Goal: Information Seeking & Learning: Learn about a topic

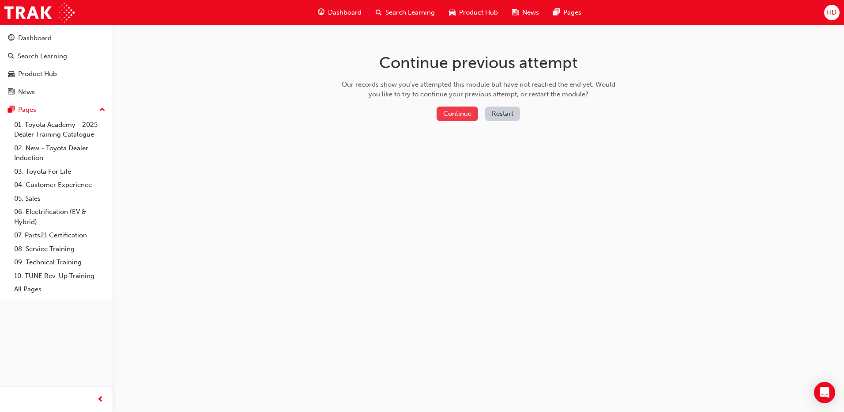
click at [465, 113] on button "Continue" at bounding box center [458, 113] width 42 height 15
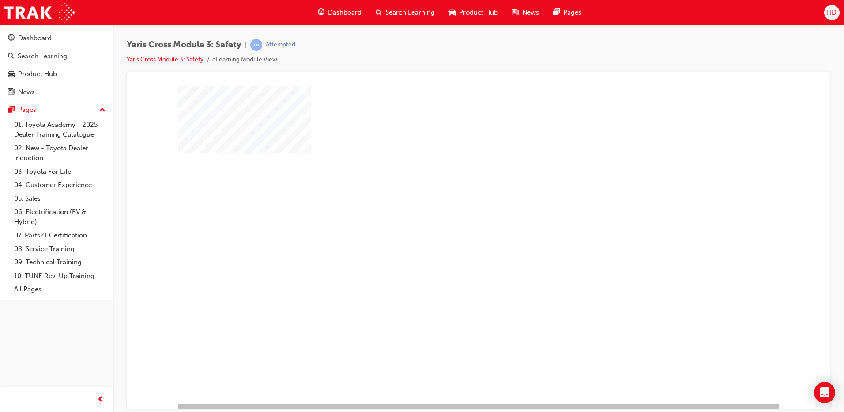
click at [184, 60] on link "Yaris Cross Module 3: Safety" at bounding box center [165, 60] width 77 height 8
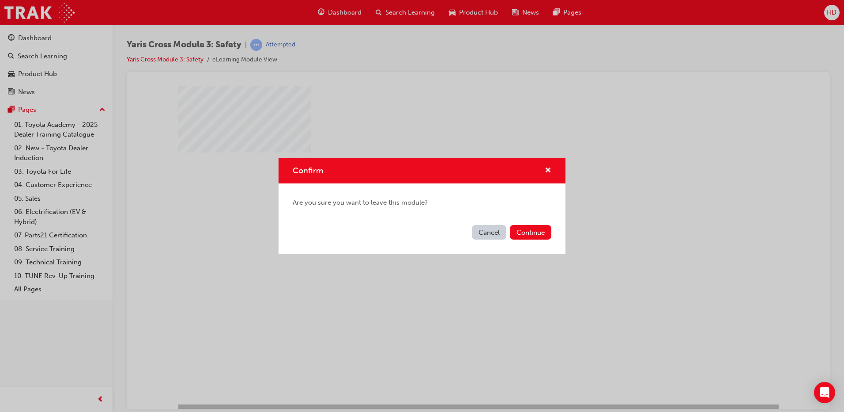
click at [480, 231] on button "Cancel" at bounding box center [489, 232] width 34 height 15
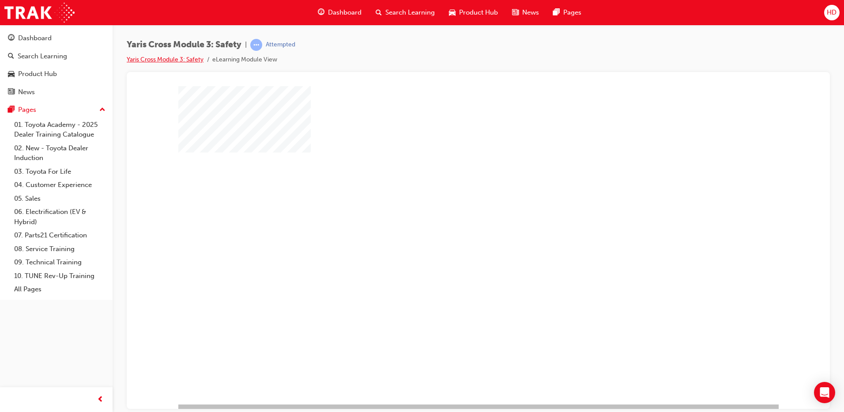
scroll to position [9, 0]
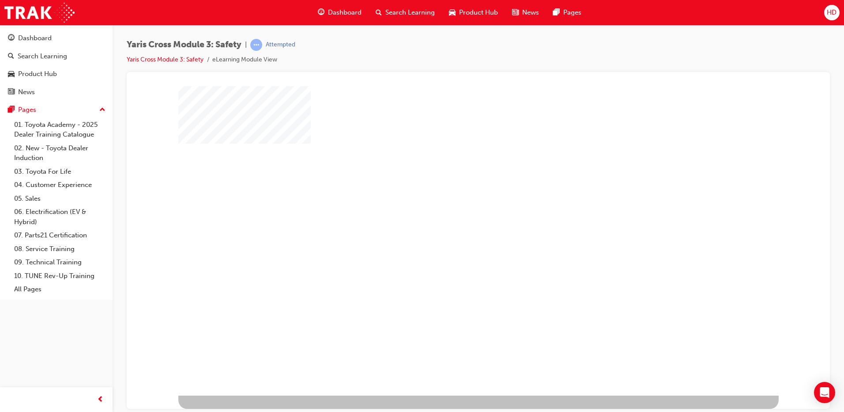
click at [453, 210] on div "play" at bounding box center [453, 210] width 0 height 0
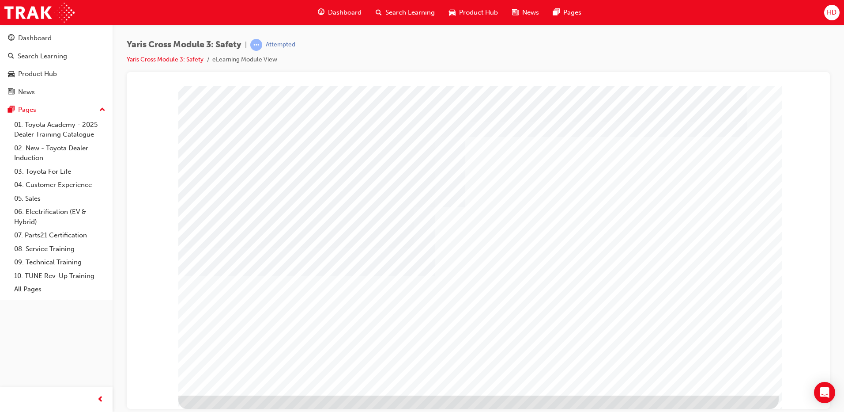
scroll to position [0, 0]
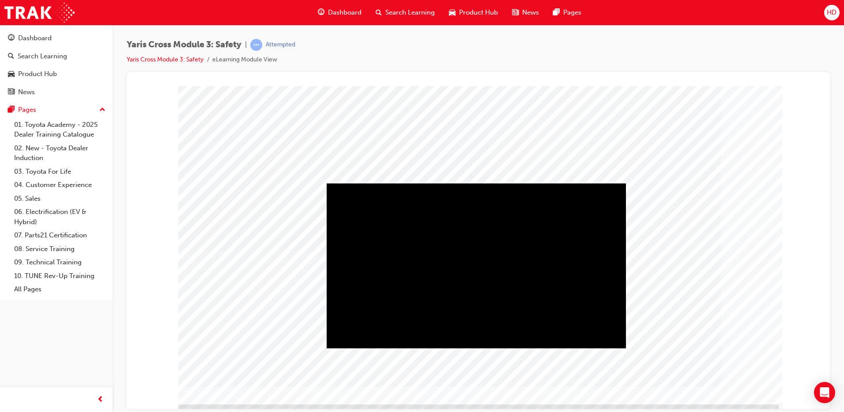
click at [477, 183] on div "Play" at bounding box center [476, 183] width 299 height 0
click at [452, 276] on div "Video" at bounding box center [476, 265] width 299 height 165
drag, startPoint x: 381, startPoint y: 338, endPoint x: 416, endPoint y: 339, distance: 35.3
click at [416, 183] on div "Progress, Video at 0 seconds" at bounding box center [408, 183] width 163 height 0
drag, startPoint x: 416, startPoint y: 338, endPoint x: 489, endPoint y: 335, distance: 72.5
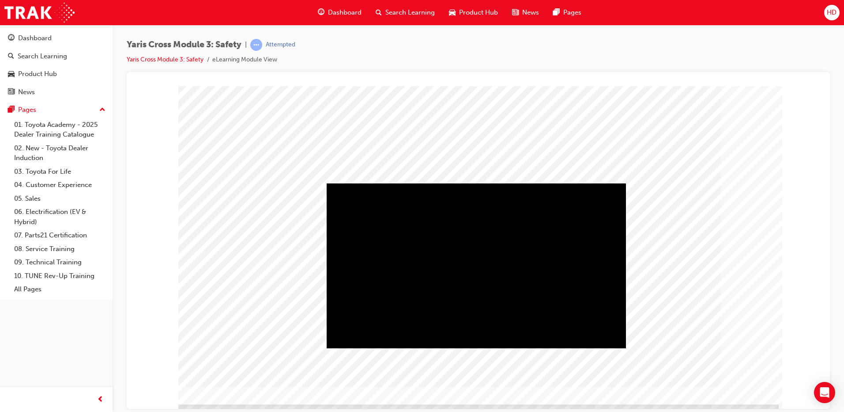
click at [489, 183] on div "Progress, Video at 0 seconds" at bounding box center [408, 183] width 163 height 0
click at [715, 114] on td "Loading..." at bounding box center [478, 102] width 681 height 24
click at [402, 114] on td "Loading..." at bounding box center [478, 102] width 681 height 24
drag, startPoint x: 382, startPoint y: 261, endPoint x: 386, endPoint y: 263, distance: 4.8
click at [386, 263] on div "Video" at bounding box center [476, 265] width 299 height 165
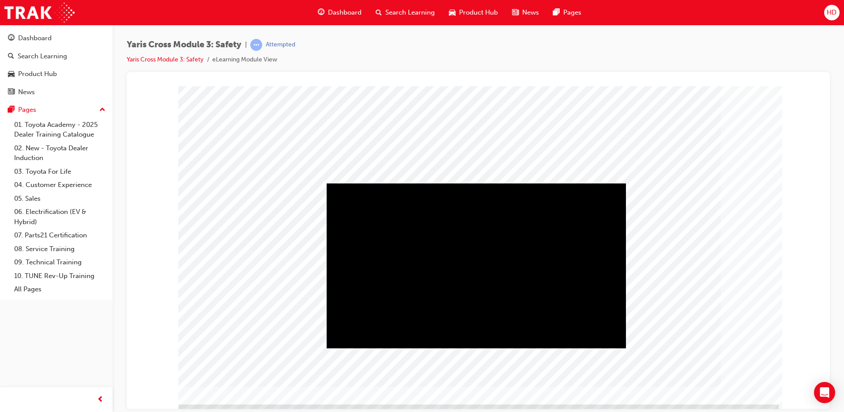
click at [351, 183] on div "Play" at bounding box center [476, 183] width 299 height 0
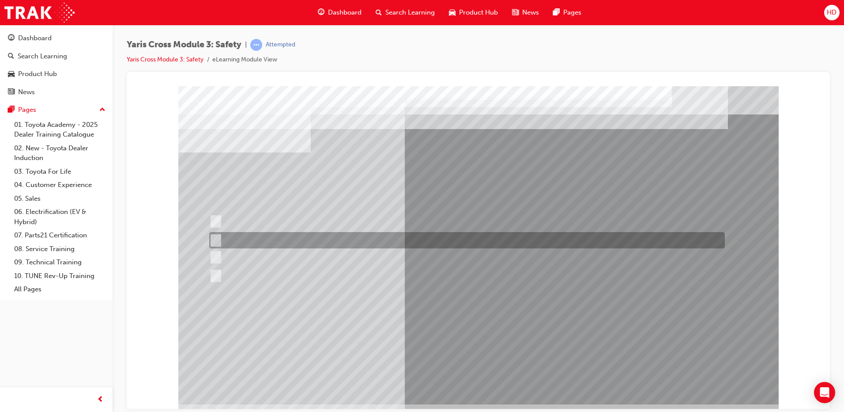
click at [218, 239] on input "SRS Airbags" at bounding box center [214, 240] width 10 height 10
checkbox input "true"
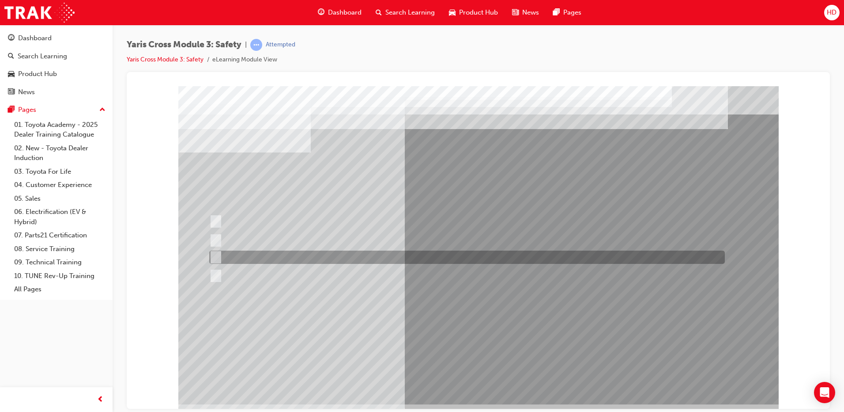
click at [216, 252] on input "Pre-Collision System (PCS)" at bounding box center [214, 257] width 10 height 10
checkbox input "true"
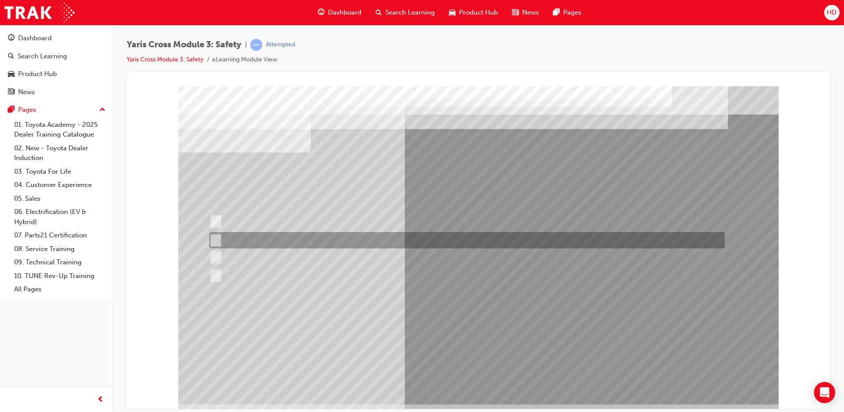
click at [217, 238] on input "SRS Airbags" at bounding box center [214, 240] width 10 height 10
checkbox input "true"
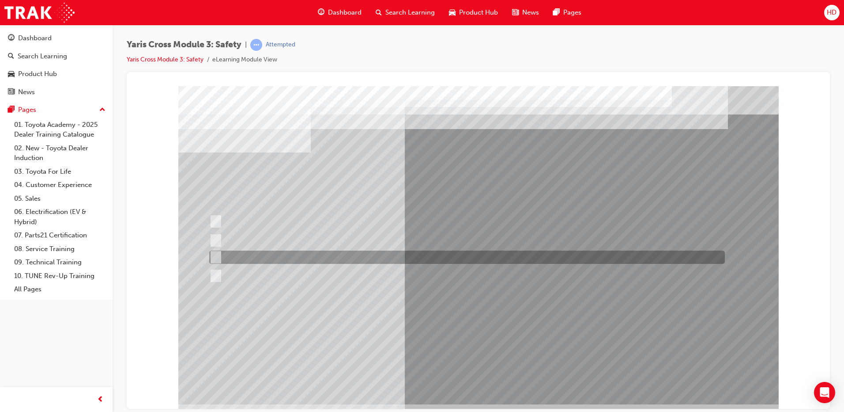
click at [215, 254] on input "Pre-Collision System (PCS)" at bounding box center [214, 257] width 10 height 10
click at [216, 255] on input "Pre-Collision System (PCS)" at bounding box center [214, 257] width 10 height 10
checkbox input "true"
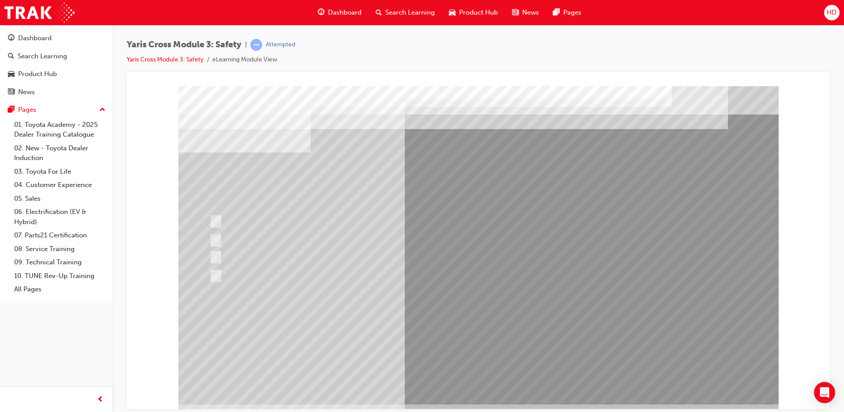
click at [450, 333] on div at bounding box center [478, 245] width 601 height 318
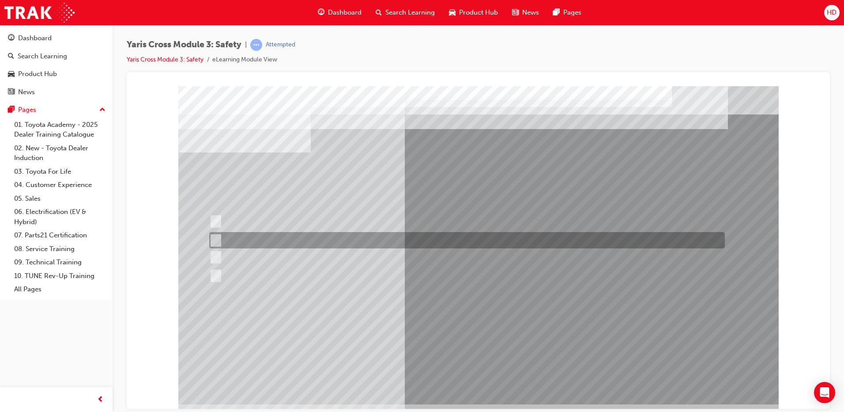
click at [215, 240] on input "SRS Airbags" at bounding box center [214, 240] width 10 height 10
radio input "true"
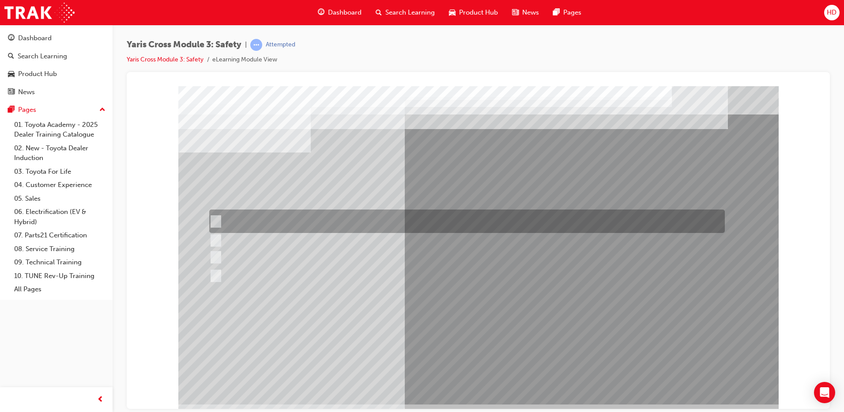
click at [216, 220] on input "Lane Departure Assist with Steering Control" at bounding box center [214, 221] width 10 height 10
radio input "true"
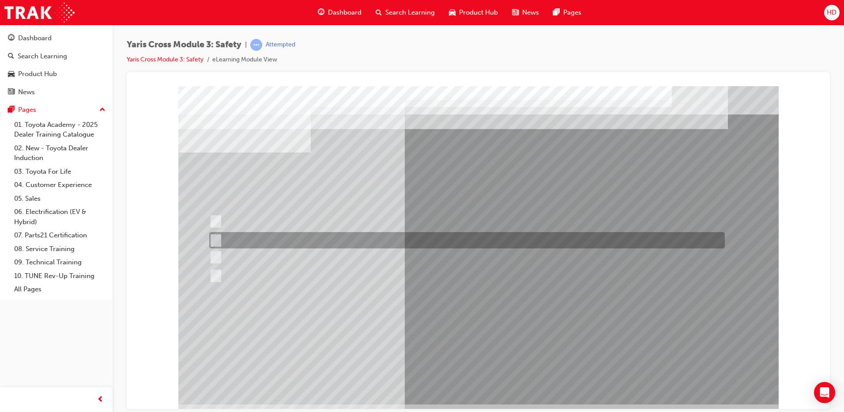
click at [215, 237] on input "SRS Airbags" at bounding box center [214, 240] width 10 height 10
radio input "true"
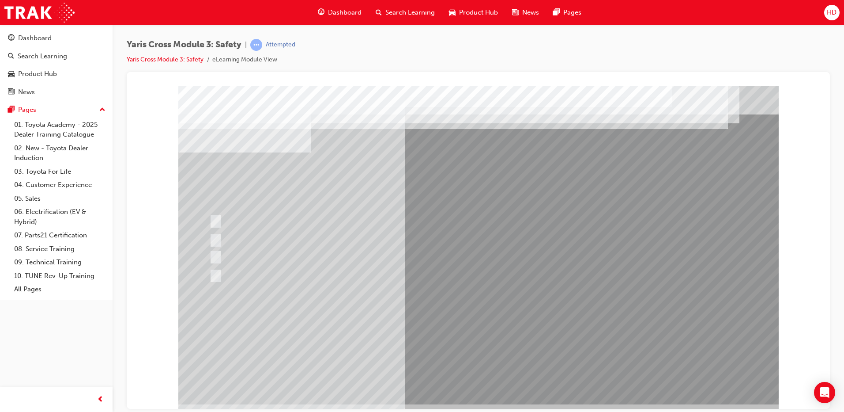
scroll to position [9, 0]
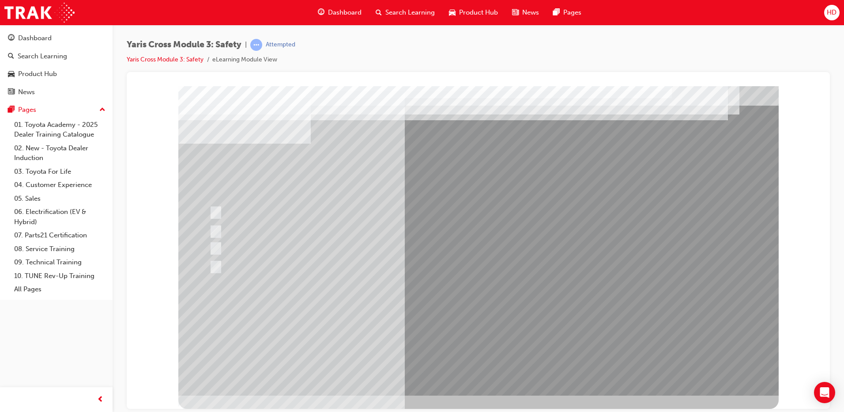
click at [422, 327] on div at bounding box center [478, 236] width 601 height 318
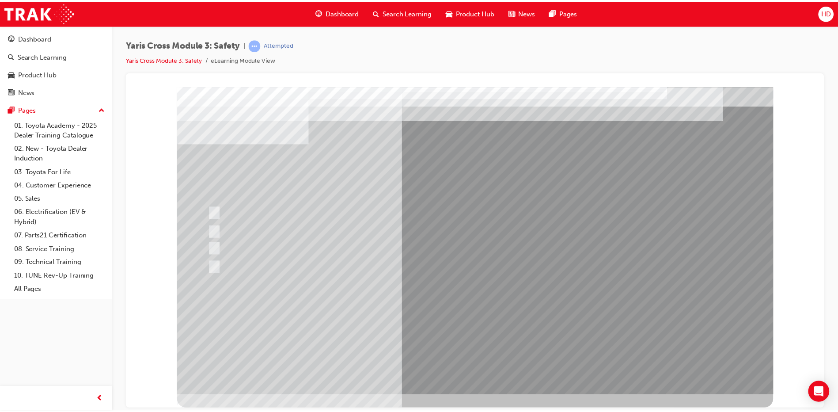
scroll to position [0, 0]
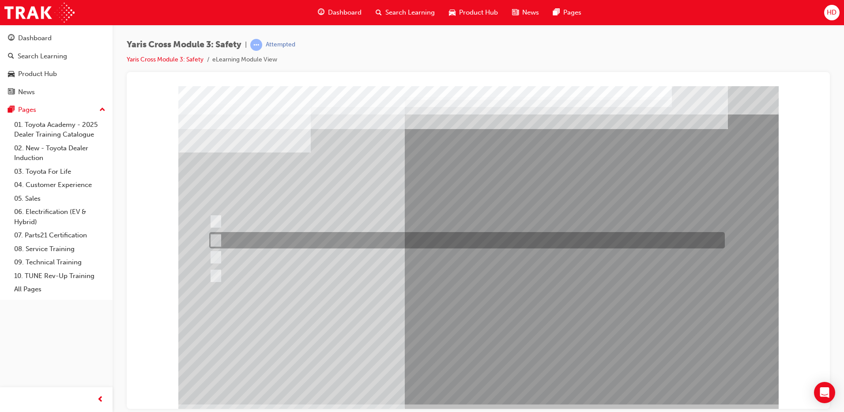
click at [216, 238] on input "No Entry Sign" at bounding box center [214, 240] width 10 height 10
radio input "true"
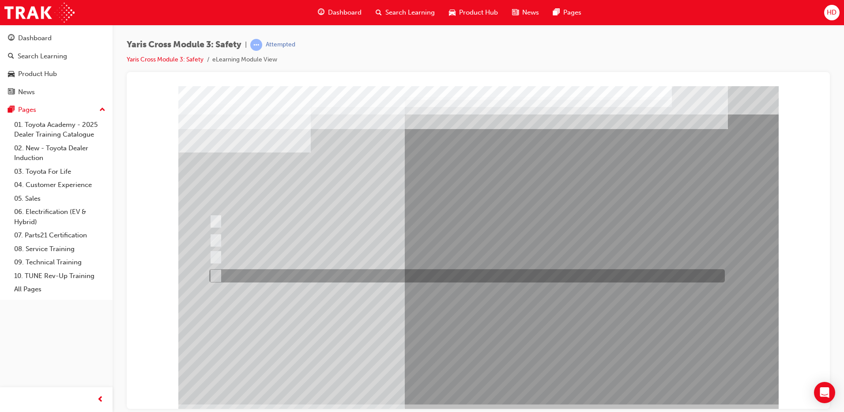
click at [217, 273] on input "2-way Sign" at bounding box center [214, 276] width 10 height 10
radio input "true"
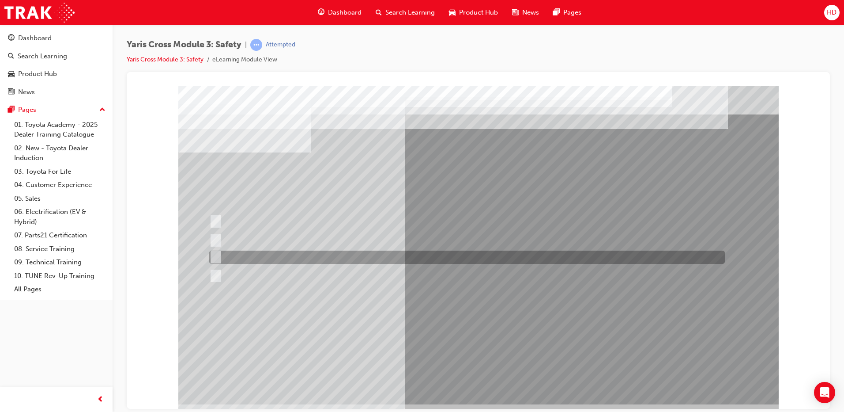
click at [212, 256] on input "School Zone" at bounding box center [214, 257] width 10 height 10
radio input "true"
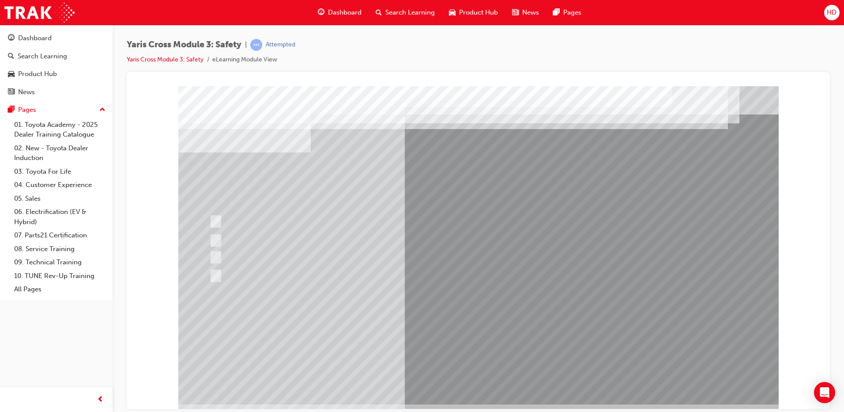
click at [454, 333] on div at bounding box center [478, 245] width 601 height 318
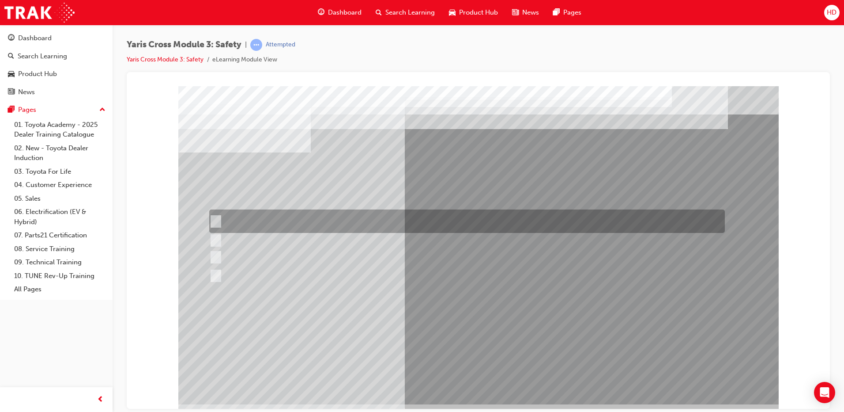
click at [217, 219] on input "Enhance the vehicle stability and prevent lane departure" at bounding box center [214, 221] width 10 height 10
radio input "true"
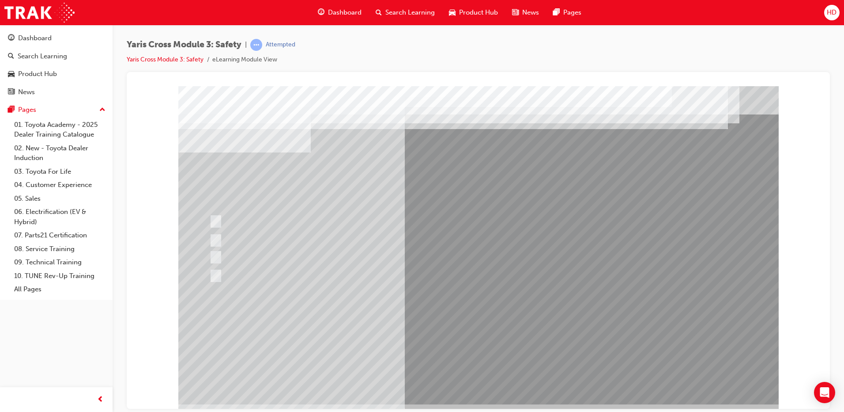
click at [433, 333] on div at bounding box center [478, 245] width 601 height 318
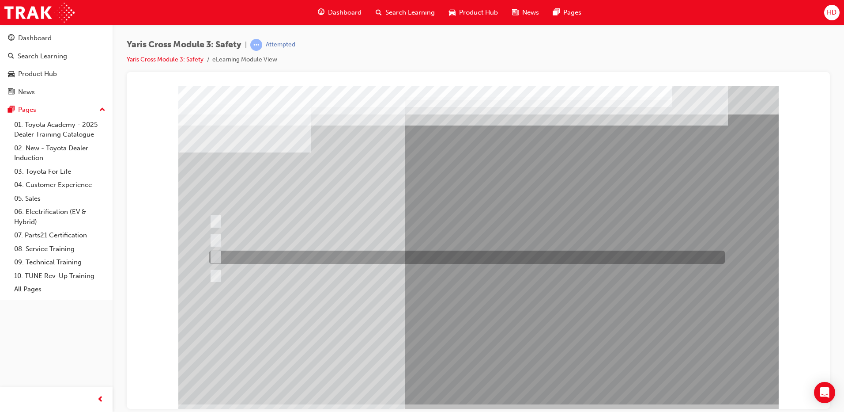
click at [216, 256] on input "TNGA-B" at bounding box center [214, 257] width 10 height 10
radio input "true"
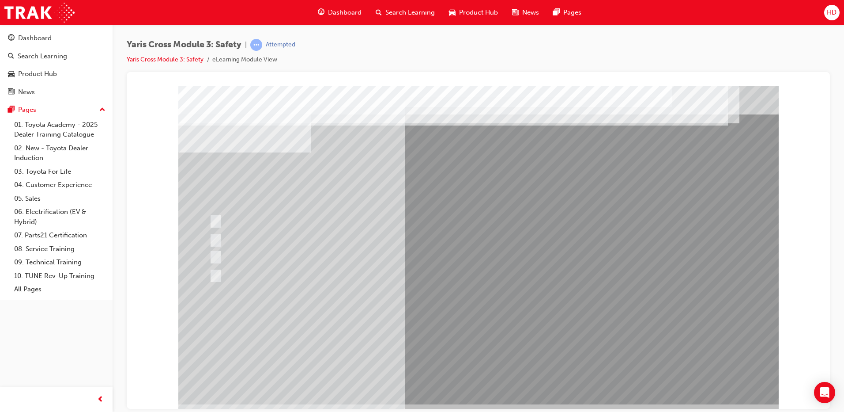
click at [398, 329] on div at bounding box center [478, 245] width 601 height 318
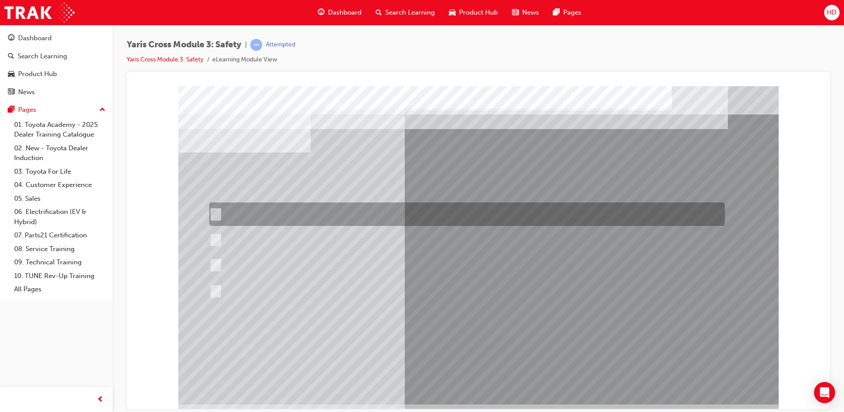
click at [216, 213] on input "When you turn left at an intersection and cross the path of an\3oncoming cyclis…" at bounding box center [214, 214] width 10 height 10
radio input "true"
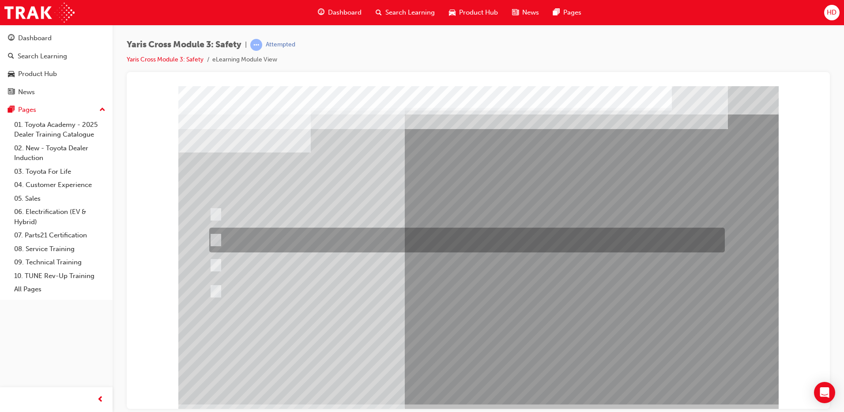
click at [216, 237] on input "When you turn right at an intersection and cross the path of an\3oncoming vehic…" at bounding box center [214, 240] width 10 height 10
radio input "true"
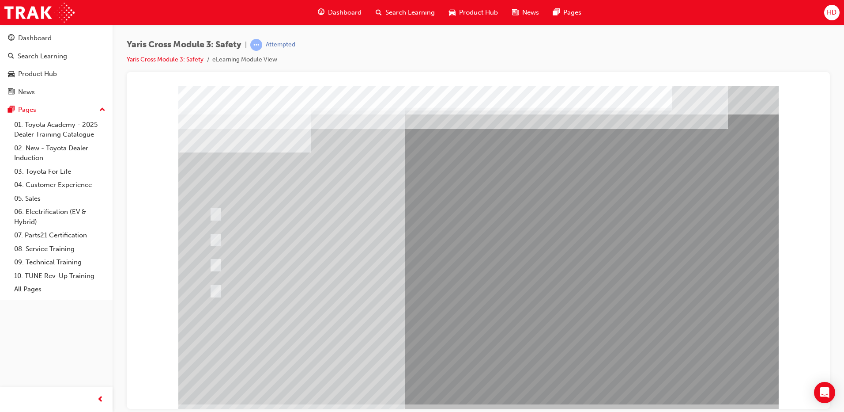
click at [437, 333] on div at bounding box center [478, 245] width 601 height 318
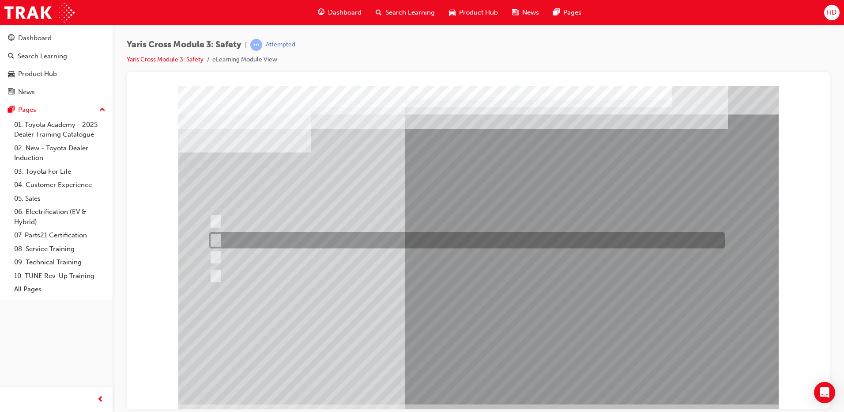
click at [216, 238] on input "Through the CY19 Multimedia" at bounding box center [214, 240] width 10 height 10
radio input "true"
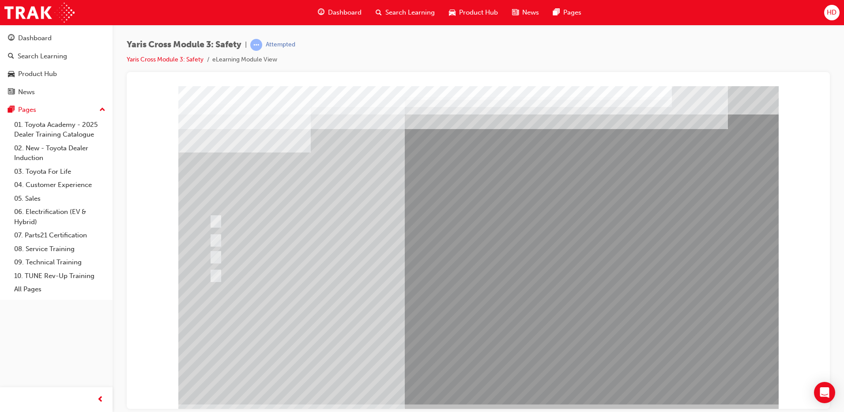
click at [403, 330] on div at bounding box center [478, 245] width 601 height 318
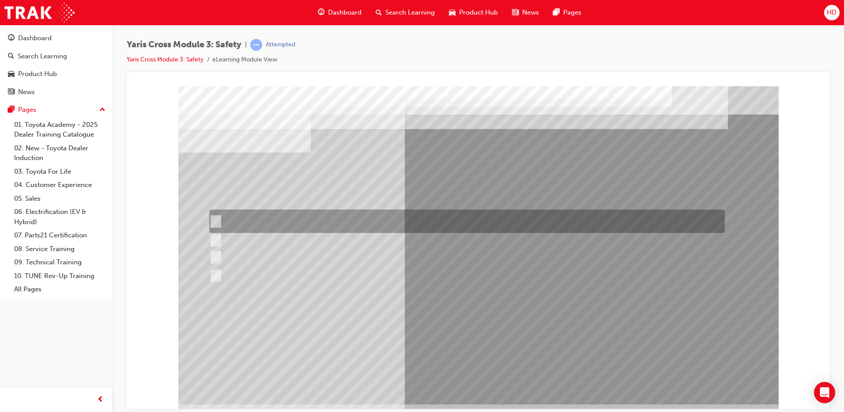
click at [216, 219] on input "SOS - Emergency Call" at bounding box center [214, 221] width 10 height 10
checkbox input "true"
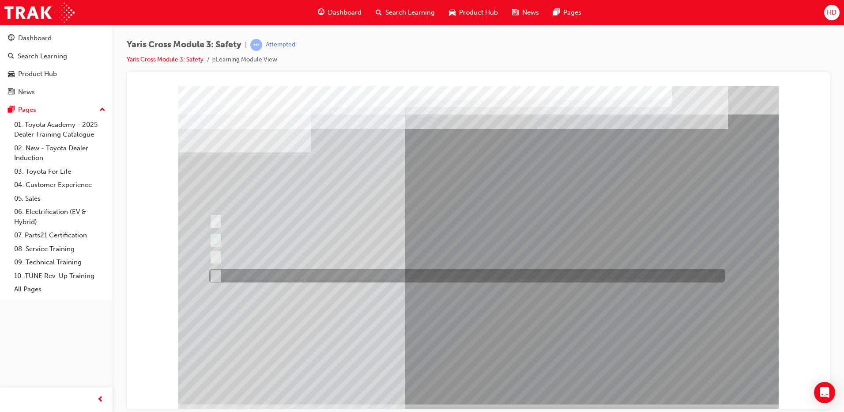
click at [216, 274] on input "SVT – Stolen Vehicle Tracking" at bounding box center [214, 276] width 10 height 10
checkbox input "true"
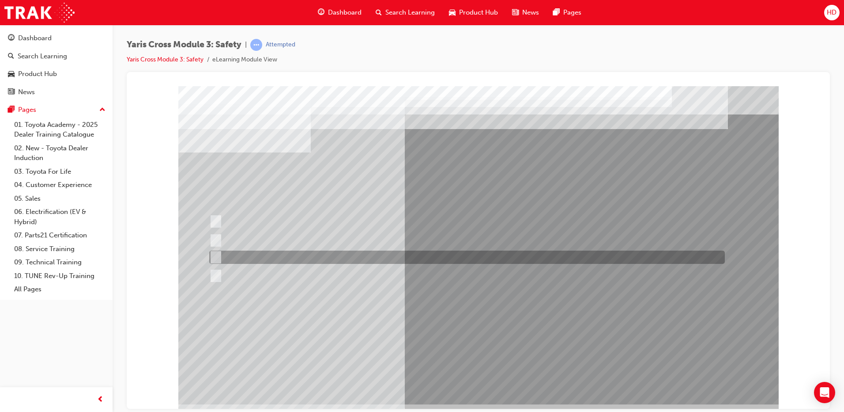
click at [214, 256] on input "ACN – Automatic Collision Notification" at bounding box center [214, 257] width 10 height 10
checkbox input "true"
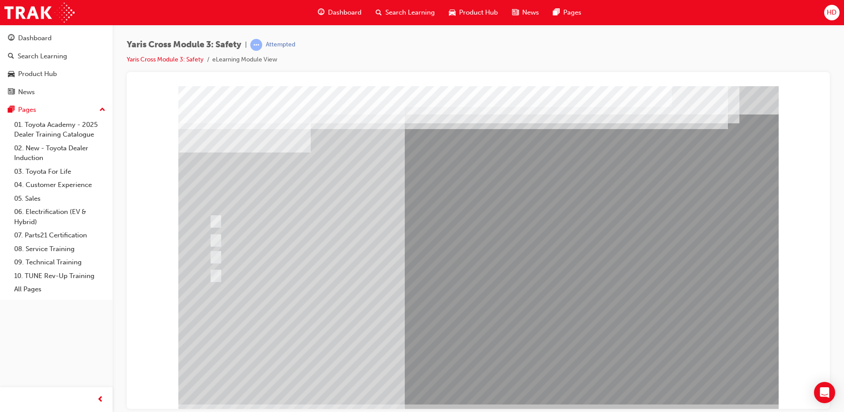
click at [423, 333] on div at bounding box center [478, 245] width 601 height 318
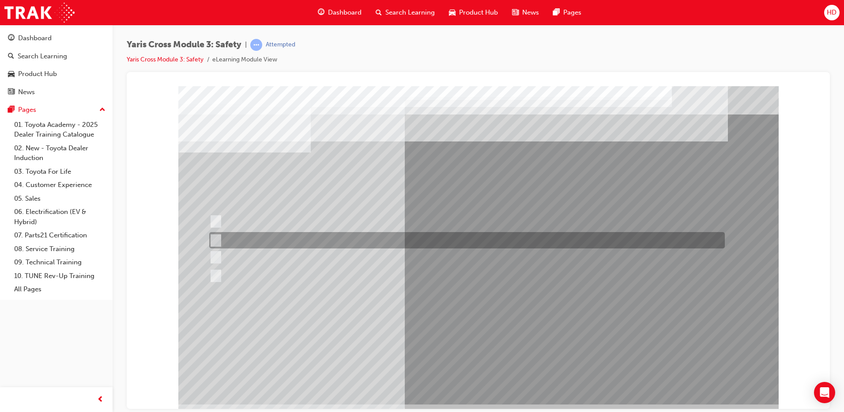
click at [217, 238] on input "12 months" at bounding box center [214, 240] width 10 height 10
radio input "true"
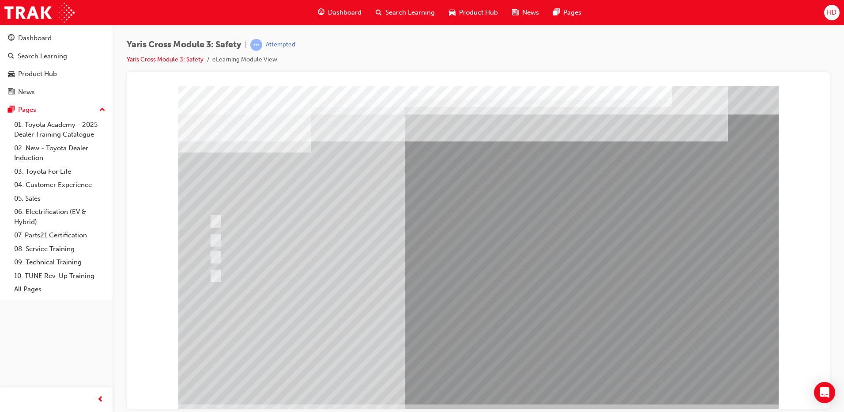
click at [425, 329] on div at bounding box center [478, 245] width 601 height 318
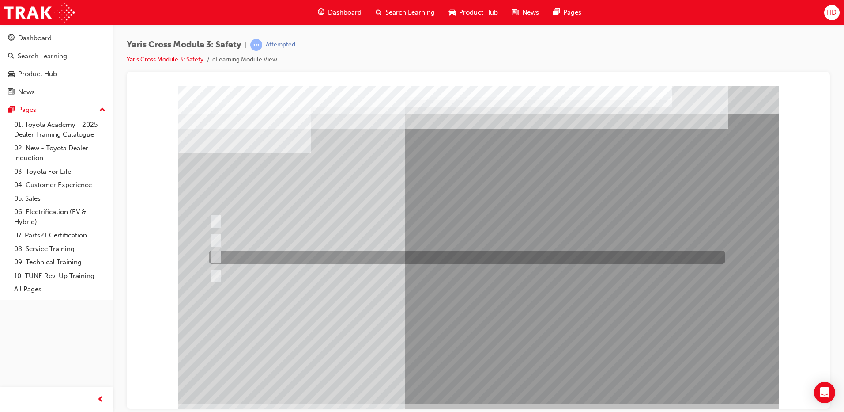
click at [217, 257] on input "GXL & Urban" at bounding box center [214, 257] width 10 height 10
radio input "true"
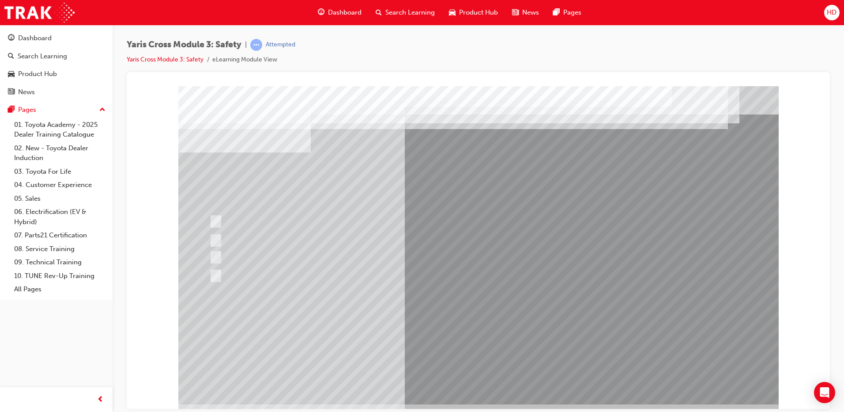
click at [418, 335] on div at bounding box center [478, 245] width 601 height 318
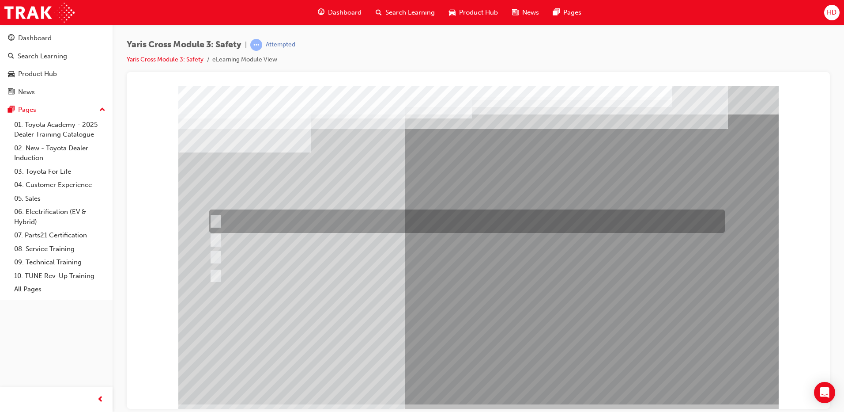
click at [214, 219] on input "Lane Departure Assist with Steering Control" at bounding box center [214, 221] width 10 height 10
checkbox input "true"
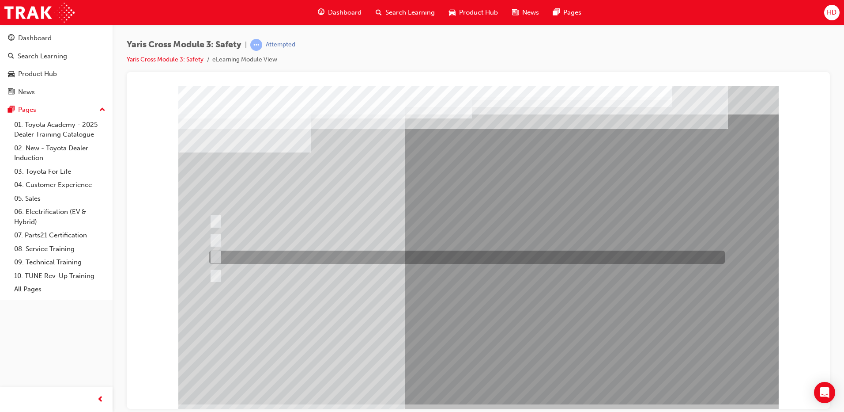
click at [215, 254] on input "Pre-Collision System (PCS)" at bounding box center [214, 257] width 10 height 10
checkbox input "true"
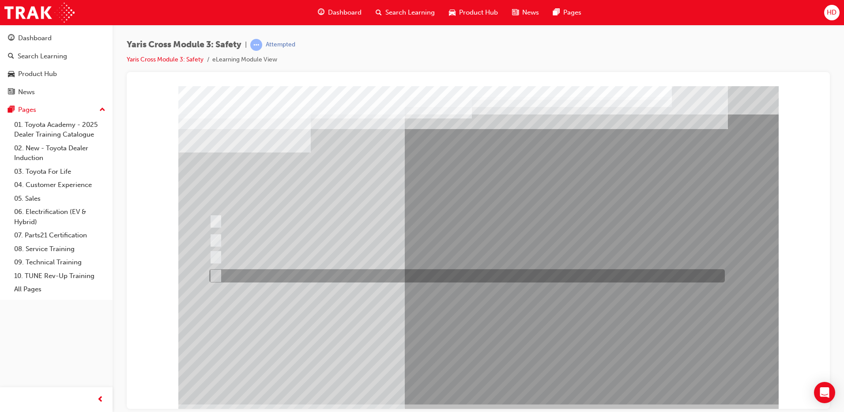
click at [216, 277] on input "Blind Spot Monitor (BSM)" at bounding box center [214, 276] width 10 height 10
checkbox input "true"
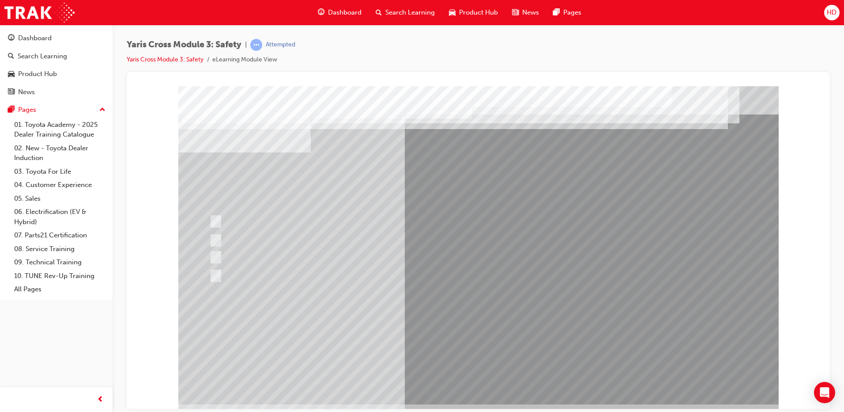
click at [423, 332] on div at bounding box center [478, 245] width 601 height 318
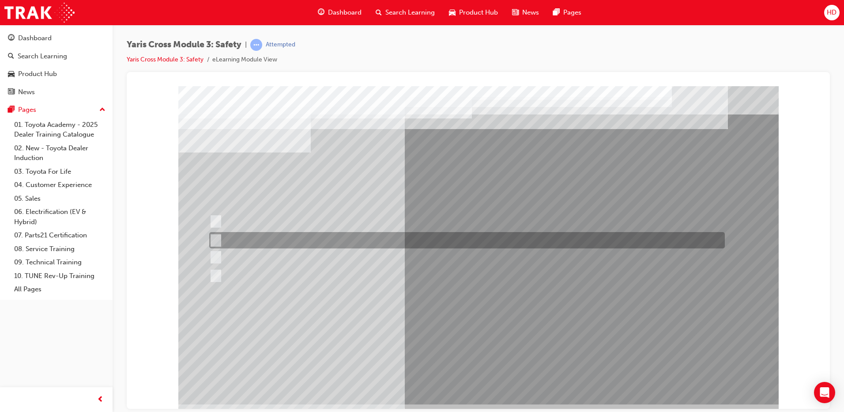
click at [216, 239] on input "SRS Airbags" at bounding box center [214, 240] width 10 height 10
radio input "true"
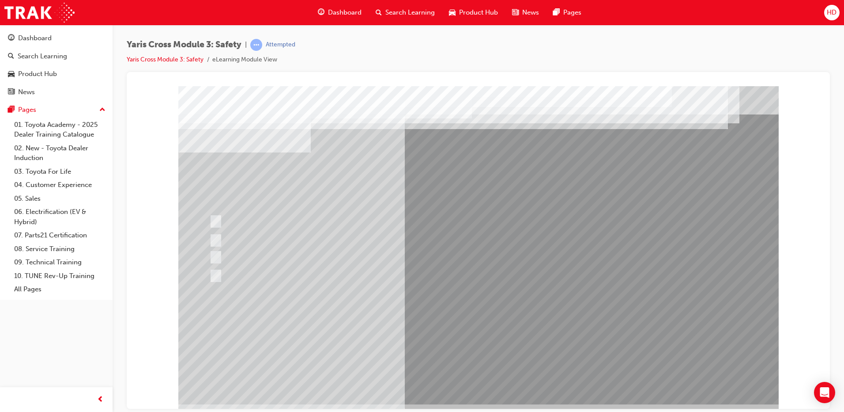
click at [423, 333] on div at bounding box center [478, 245] width 601 height 318
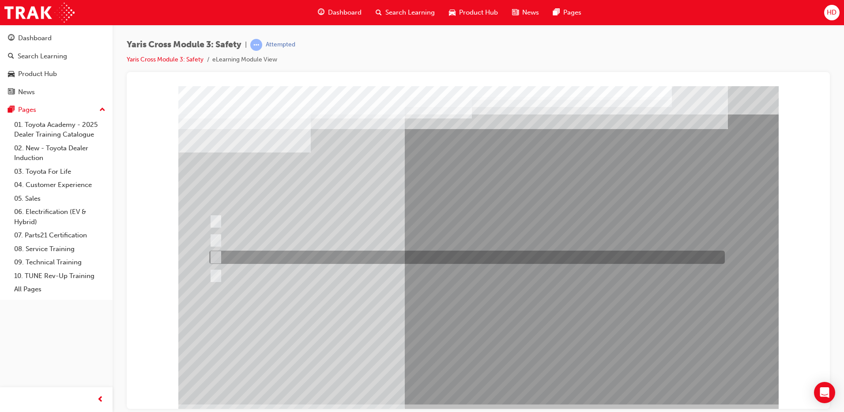
click at [214, 253] on input "School Zone" at bounding box center [214, 257] width 10 height 10
radio input "true"
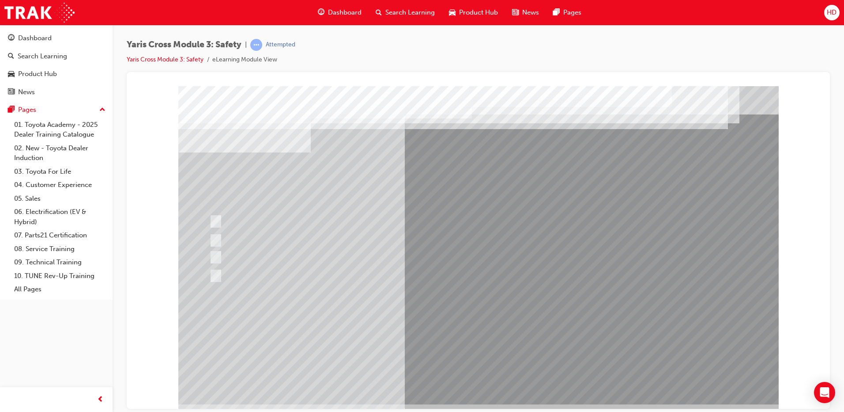
click at [424, 331] on div at bounding box center [478, 245] width 601 height 318
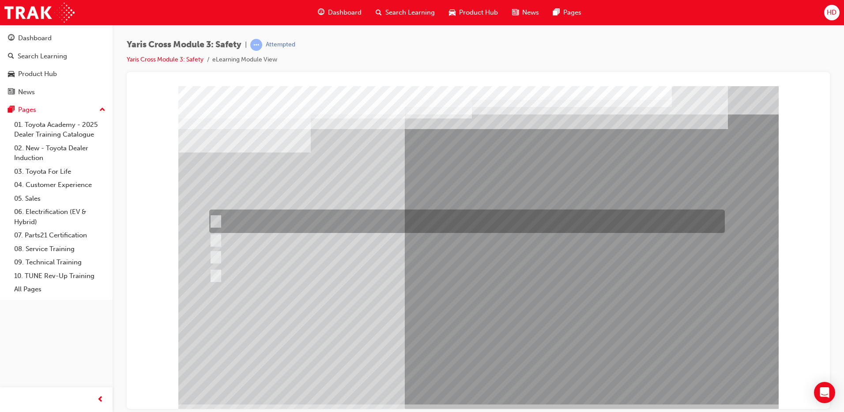
click at [215, 218] on input "Enhance the vehicle stability and prevent lane departure" at bounding box center [214, 221] width 10 height 10
radio input "true"
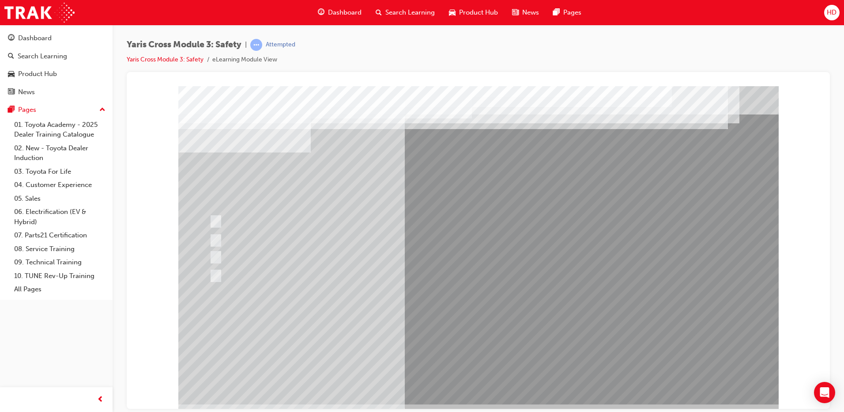
click at [420, 329] on div at bounding box center [478, 245] width 601 height 318
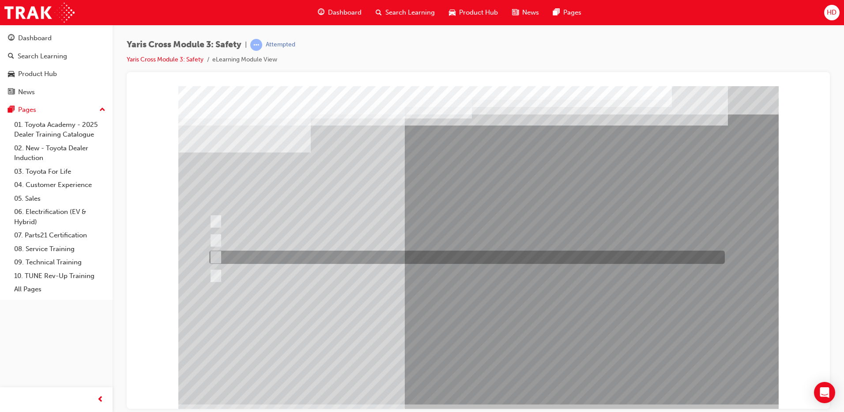
click at [217, 255] on input "TNGA-B" at bounding box center [214, 257] width 10 height 10
radio input "true"
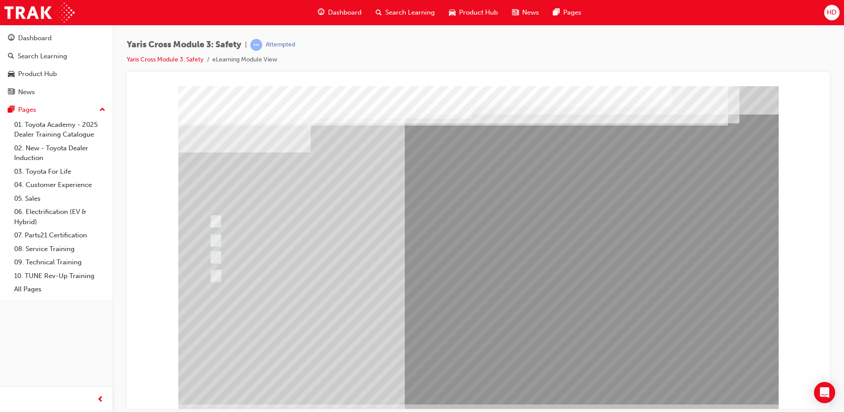
click at [424, 334] on div at bounding box center [478, 245] width 601 height 318
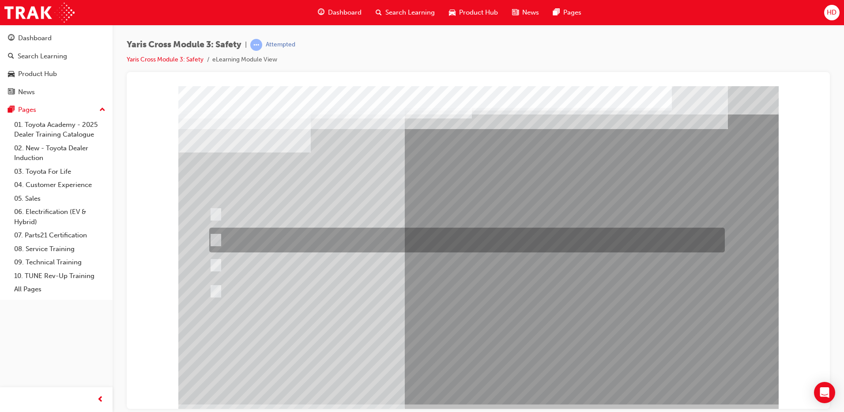
click at [216, 238] on input "When you turn right at an intersection and cross the path of an\3oncoming vehic…" at bounding box center [214, 240] width 10 height 10
radio input "true"
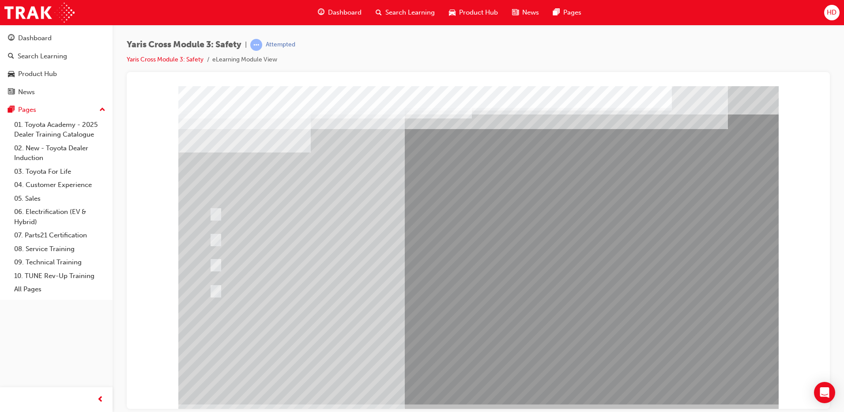
click at [422, 332] on div at bounding box center [478, 245] width 601 height 318
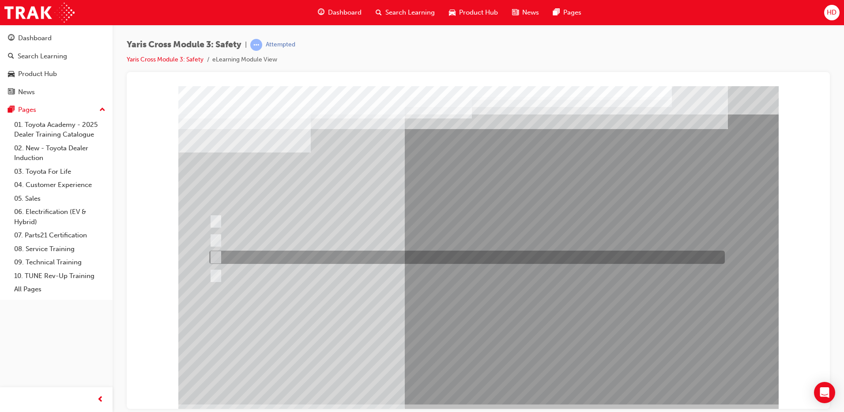
click at [218, 256] on input "Through a DCM – Data Communication Module" at bounding box center [214, 257] width 10 height 10
radio input "true"
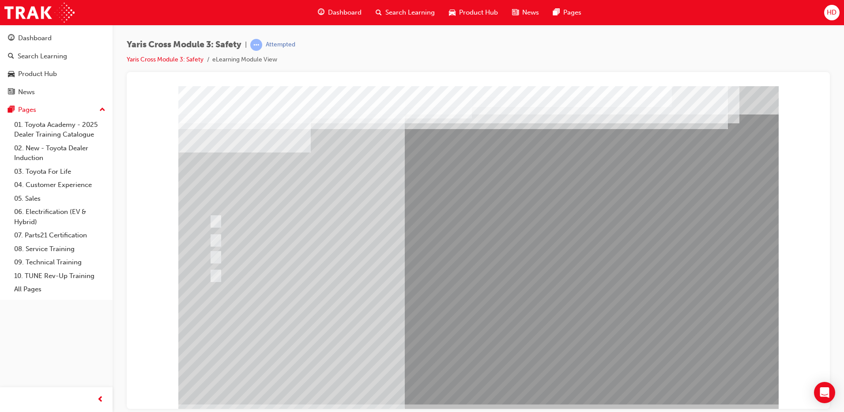
click at [422, 334] on div at bounding box center [478, 245] width 601 height 318
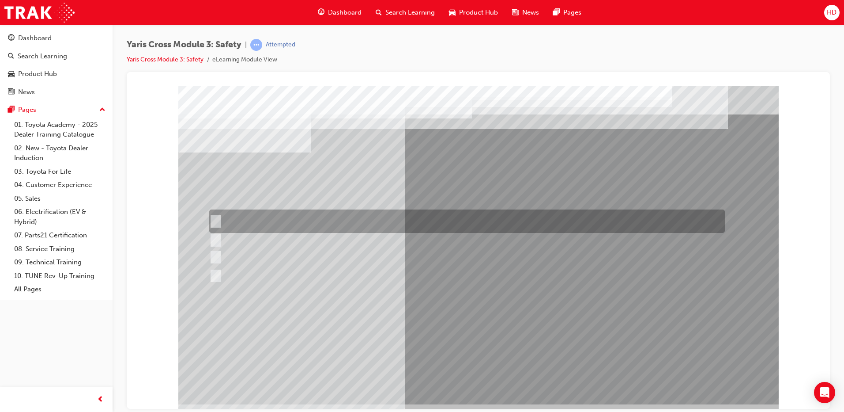
click at [212, 219] on input "SOS - Emergency Call" at bounding box center [214, 221] width 10 height 10
checkbox input "true"
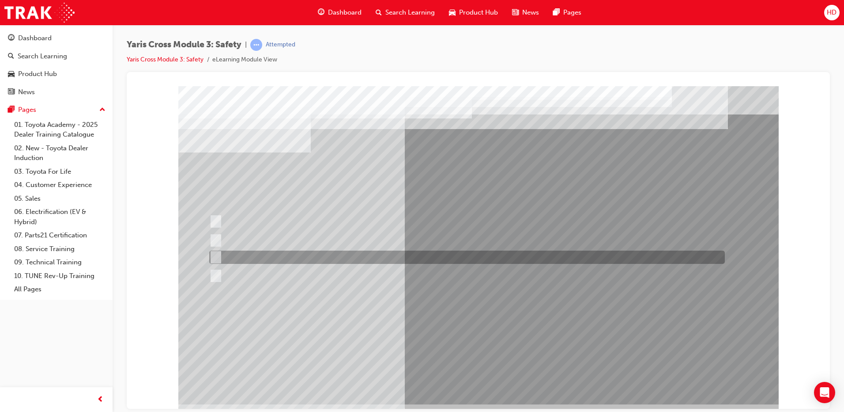
click at [215, 255] on input "ACN – Automatic Collision Notification" at bounding box center [214, 257] width 10 height 10
checkbox input "true"
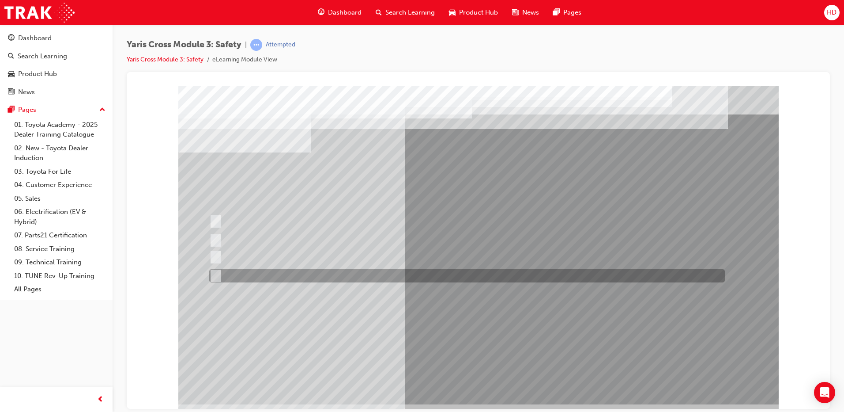
click at [216, 274] on input "SVT – Stolen Vehicle Tracking" at bounding box center [214, 276] width 10 height 10
checkbox input "true"
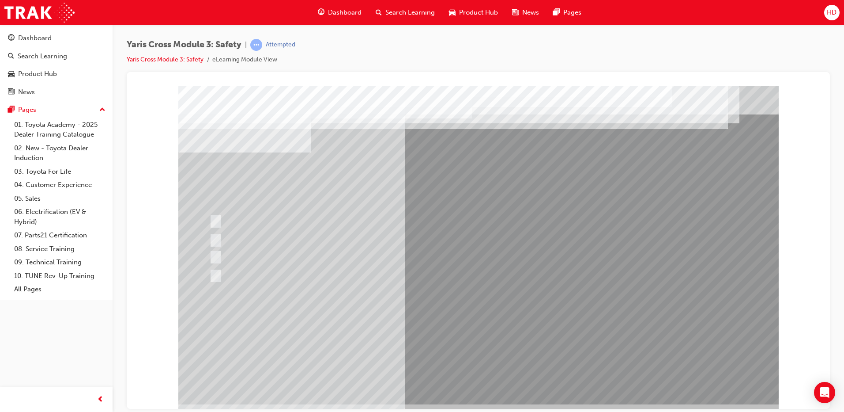
click at [425, 332] on div at bounding box center [478, 245] width 601 height 318
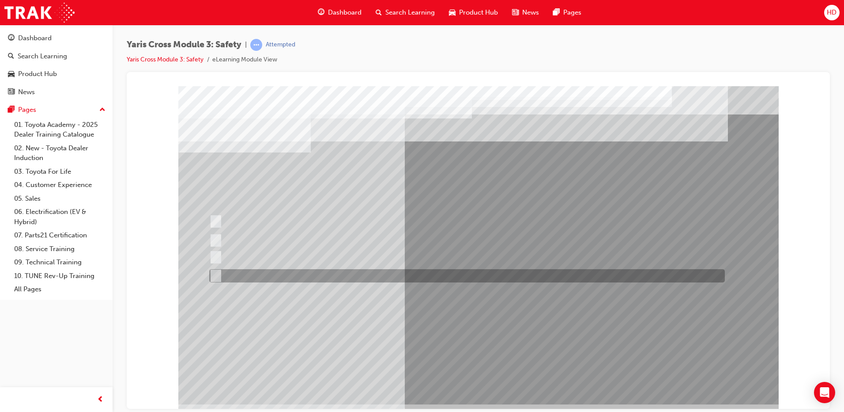
click at [219, 274] on input "three years" at bounding box center [214, 276] width 10 height 10
radio input "true"
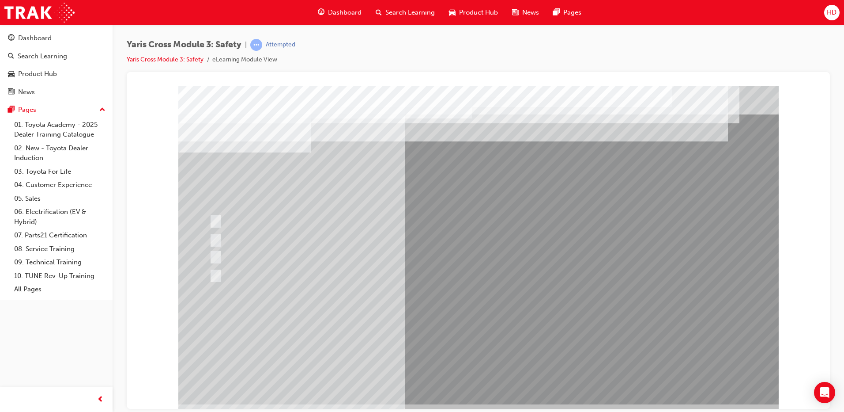
click at [424, 333] on div at bounding box center [478, 245] width 601 height 318
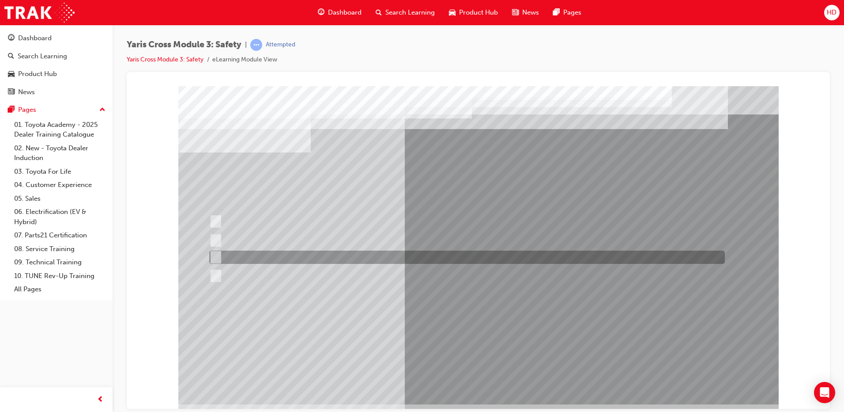
click at [219, 256] on input "GXL & Urban" at bounding box center [214, 257] width 10 height 10
radio input "true"
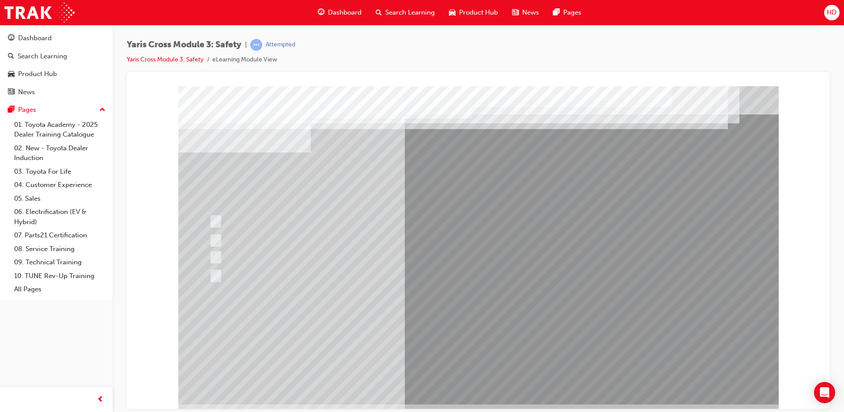
click at [426, 333] on div at bounding box center [478, 245] width 601 height 318
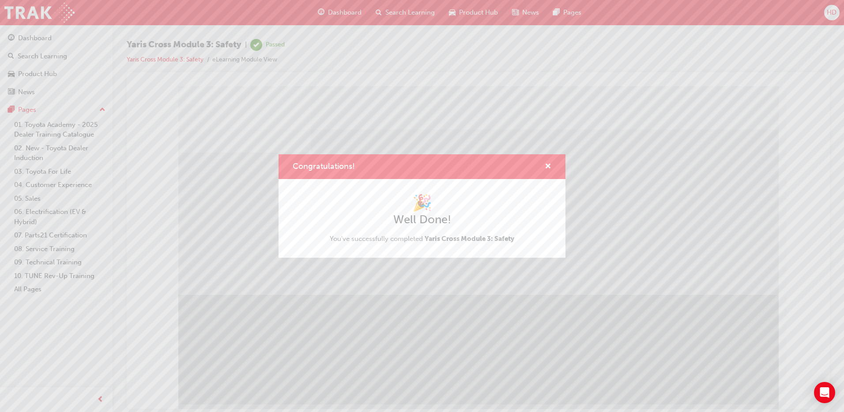
click at [721, 385] on div "Congratulations! 🎉 Well Done! You've successfully completed Yaris Cross Module …" at bounding box center [422, 206] width 844 height 412
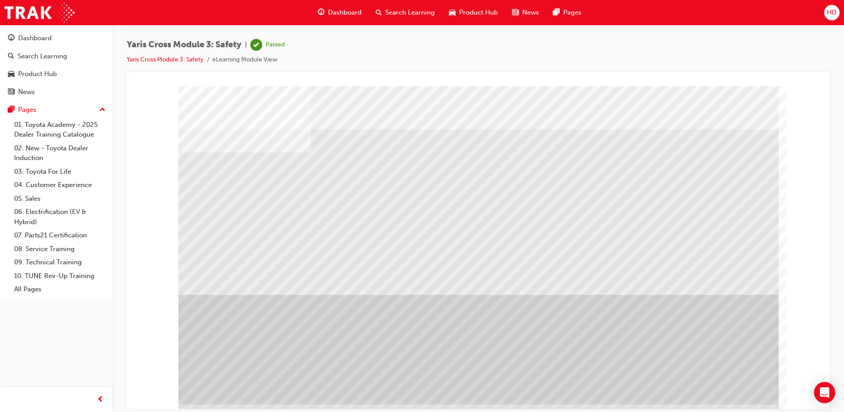
click at [329, 12] on span "Dashboard" at bounding box center [345, 13] width 34 height 10
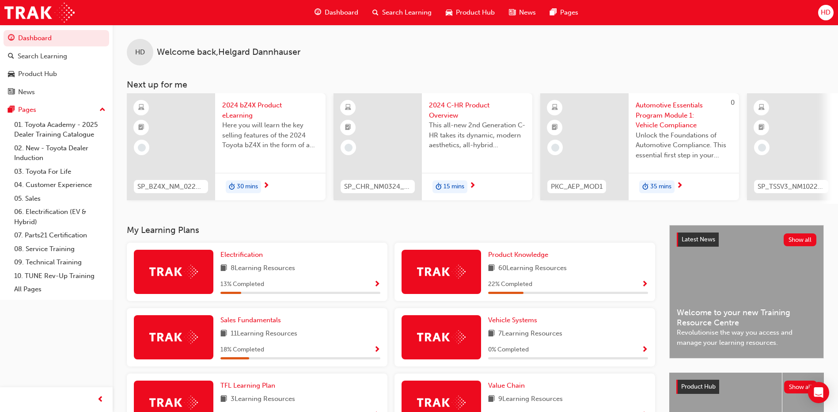
click at [643, 287] on span "Show Progress" at bounding box center [644, 284] width 7 height 8
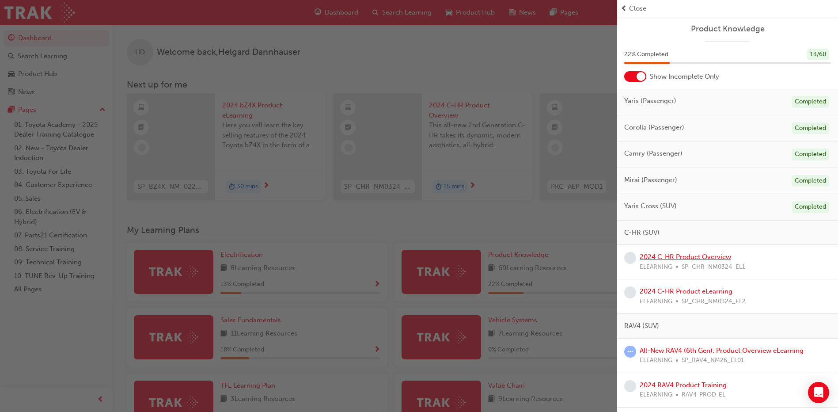
click at [663, 257] on link "2024 C-HR Product Overview" at bounding box center [684, 257] width 91 height 8
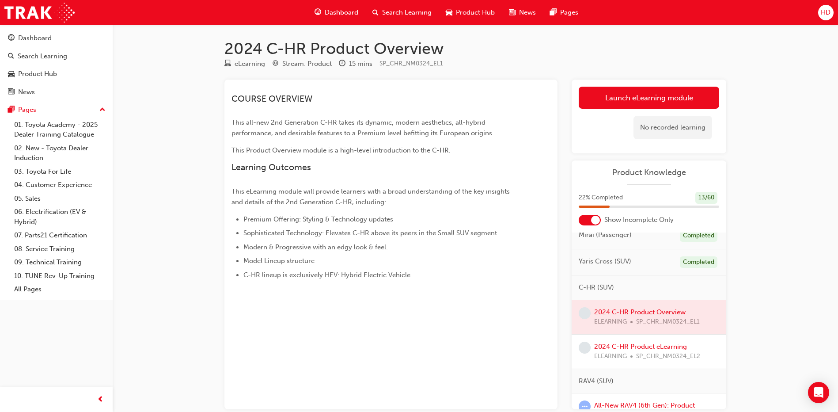
scroll to position [132, 0]
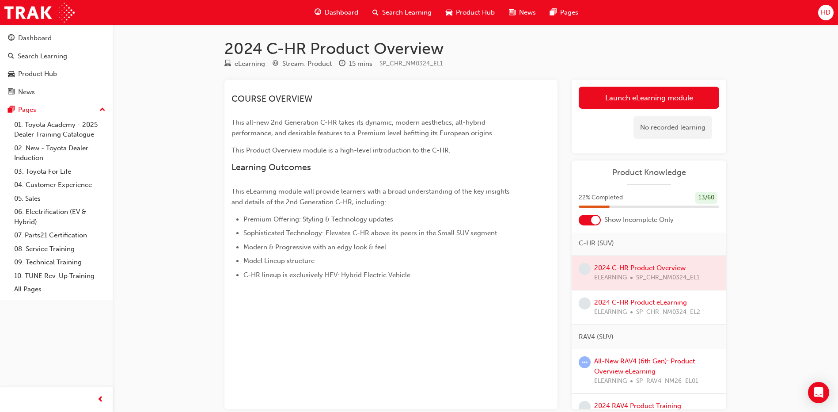
click at [664, 268] on div at bounding box center [648, 273] width 155 height 34
click at [647, 100] on link "Launch eLearning module" at bounding box center [649, 98] width 140 height 22
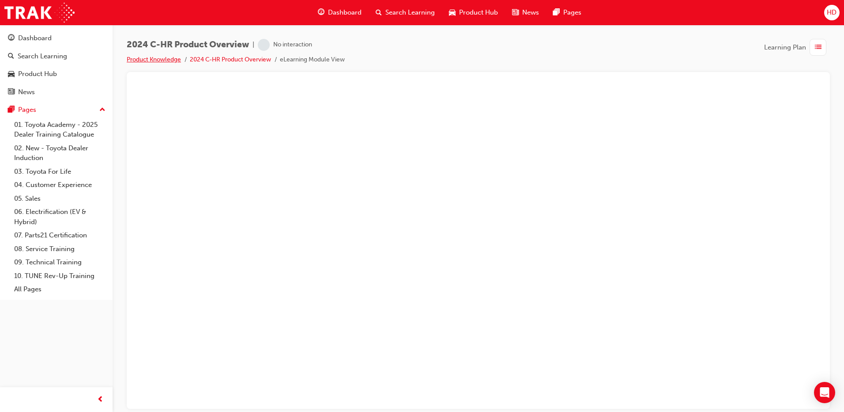
click at [166, 59] on link "Product Knowledge" at bounding box center [154, 60] width 54 height 8
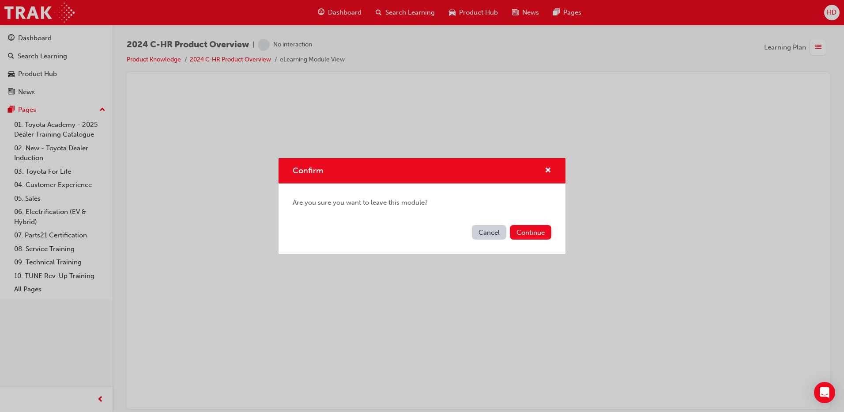
click at [490, 232] on button "Cancel" at bounding box center [489, 232] width 34 height 15
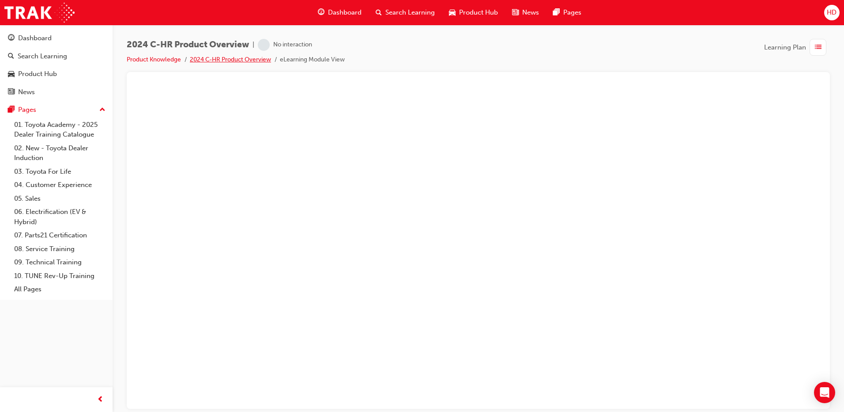
click at [253, 59] on link "2024 C-HR Product Overview" at bounding box center [230, 60] width 81 height 8
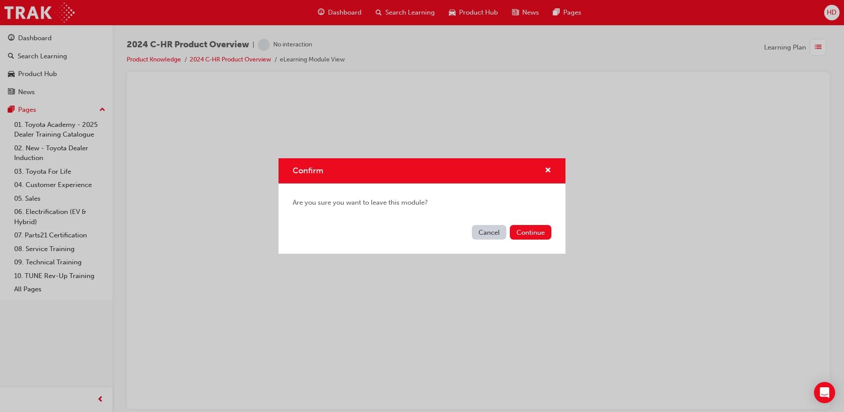
click at [492, 231] on button "Cancel" at bounding box center [489, 232] width 34 height 15
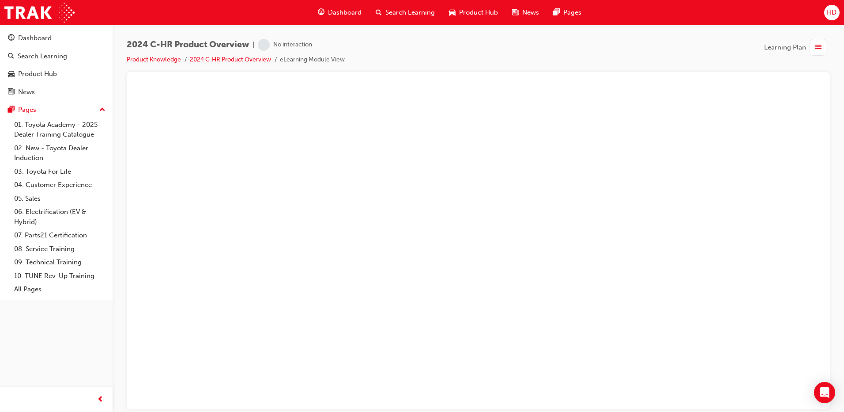
click at [817, 49] on span "list-icon" at bounding box center [818, 47] width 7 height 11
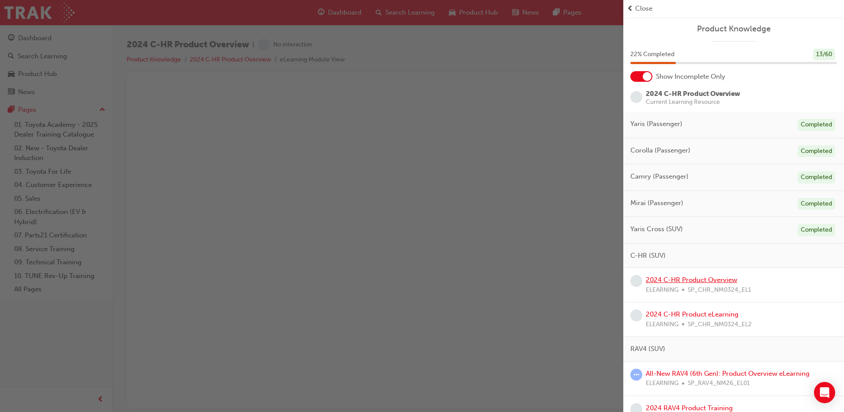
click at [689, 280] on link "2024 C-HR Product Overview" at bounding box center [691, 280] width 91 height 8
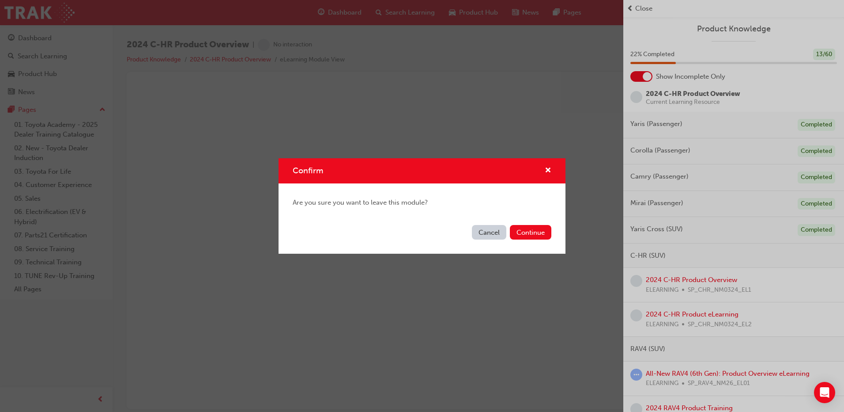
click at [488, 231] on button "Cancel" at bounding box center [489, 232] width 34 height 15
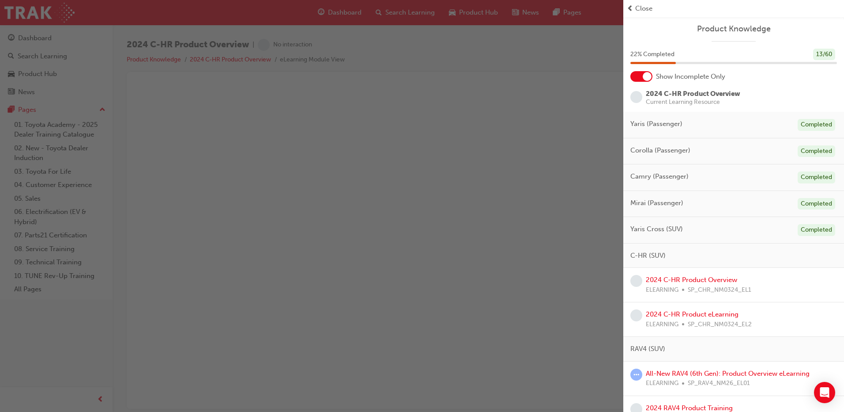
click at [707, 338] on div "RAV4 (SUV)" at bounding box center [734, 349] width 221 height 25
click at [663, 279] on link "2024 C-HR Product Overview" at bounding box center [691, 280] width 91 height 8
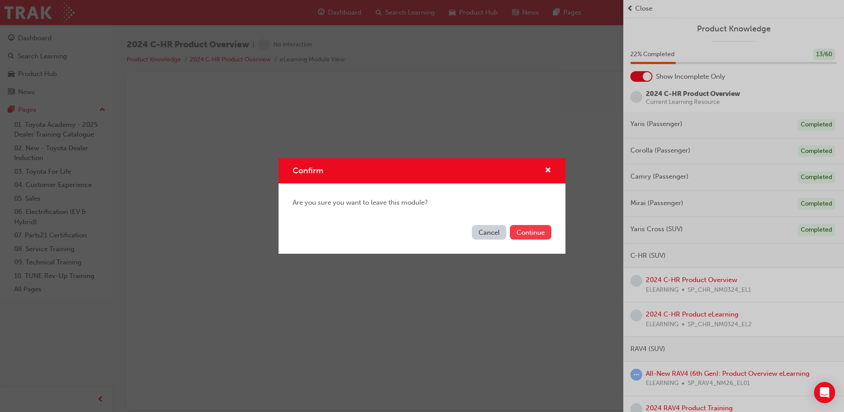
click at [530, 233] on button "Continue" at bounding box center [531, 232] width 42 height 15
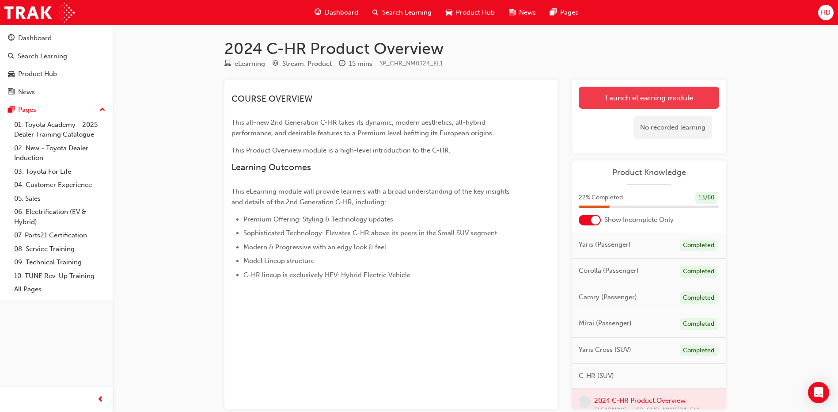
click at [640, 98] on link "Launch eLearning module" at bounding box center [649, 98] width 140 height 22
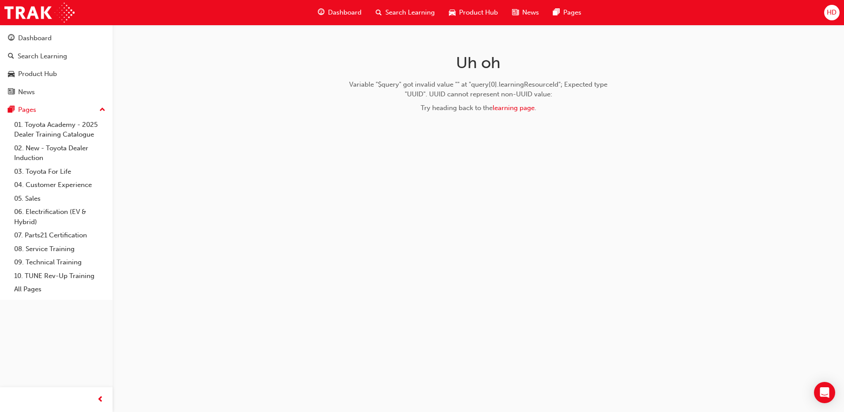
click at [527, 183] on div "Uh oh Variable "$query" got invalid value "" at "query[0].learningResourceId"; …" at bounding box center [422, 206] width 844 height 412
click at [504, 108] on link "learning page" at bounding box center [514, 108] width 42 height 8
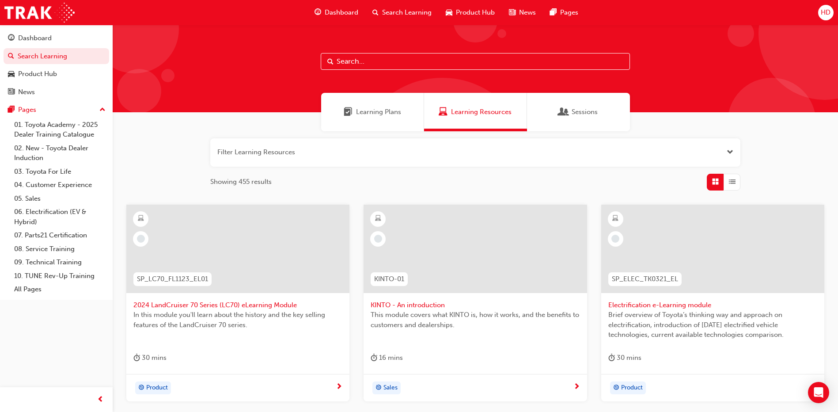
click at [336, 13] on span "Dashboard" at bounding box center [342, 13] width 34 height 10
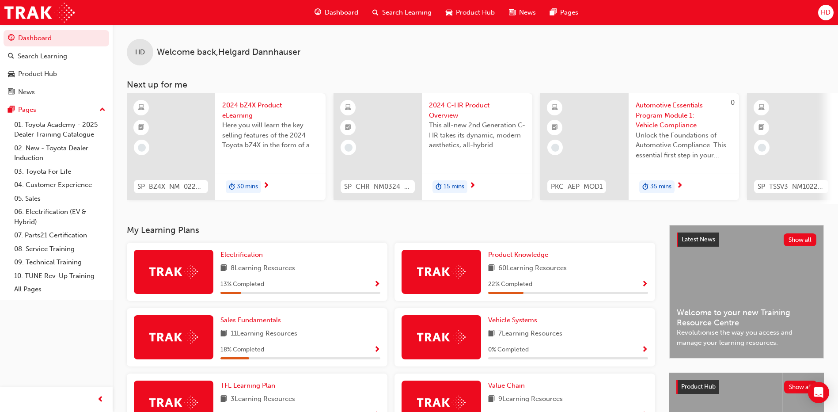
click at [643, 285] on span "Show Progress" at bounding box center [644, 284] width 7 height 8
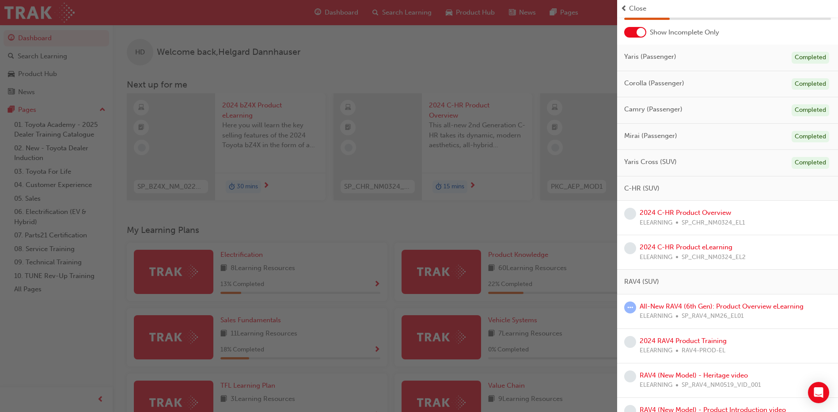
scroll to position [88, 0]
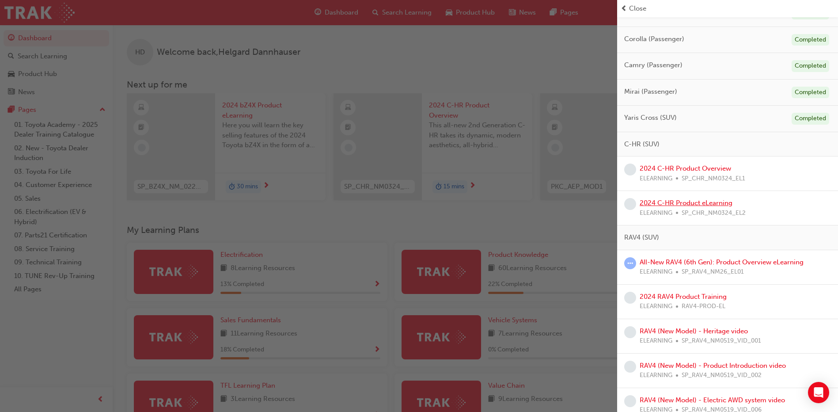
click at [683, 204] on link "2024 C-HR Product eLearning" at bounding box center [685, 203] width 93 height 8
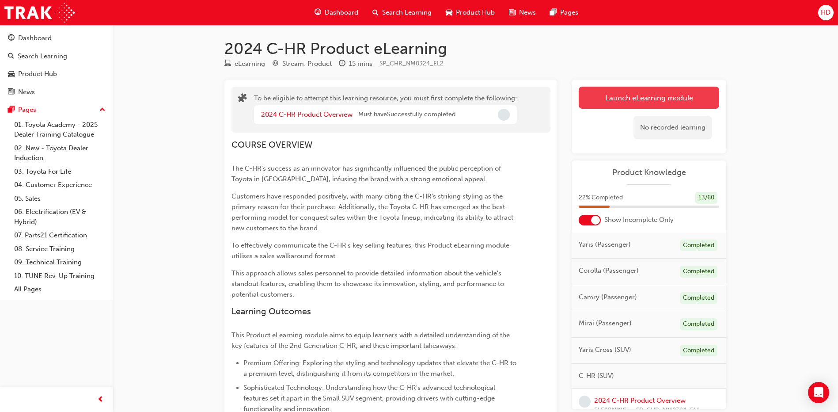
click at [661, 96] on button "Launch eLearning module" at bounding box center [649, 98] width 140 height 22
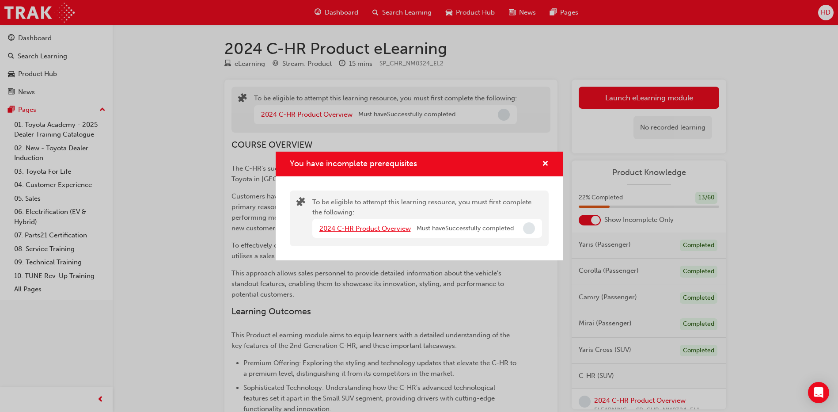
click at [386, 230] on link "2024 C-HR Product Overview" at bounding box center [364, 228] width 91 height 8
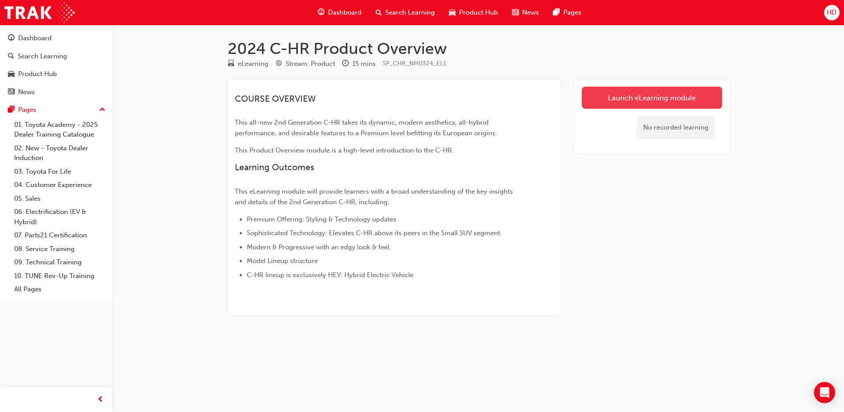
click at [603, 95] on link "Launch eLearning module" at bounding box center [652, 98] width 140 height 22
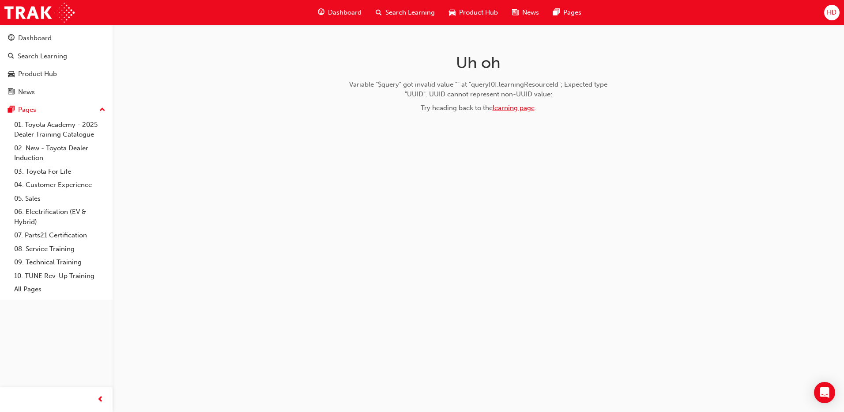
click at [503, 107] on link "learning page" at bounding box center [514, 108] width 42 height 8
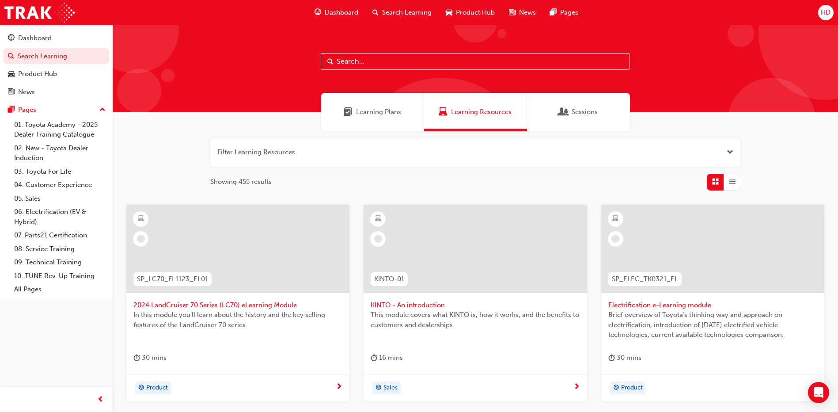
click at [384, 109] on span "Learning Plans" at bounding box center [378, 112] width 45 height 10
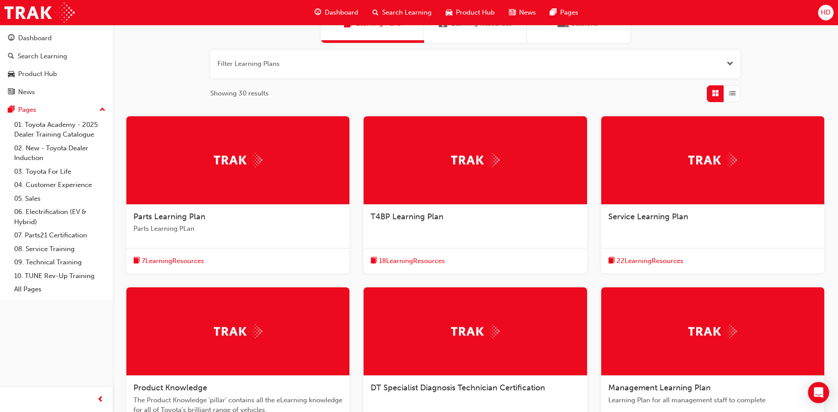
scroll to position [132, 0]
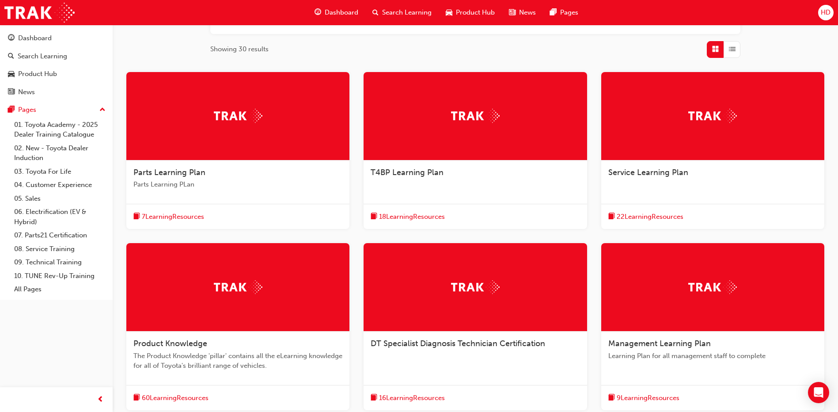
click at [347, 10] on span "Dashboard" at bounding box center [342, 13] width 34 height 10
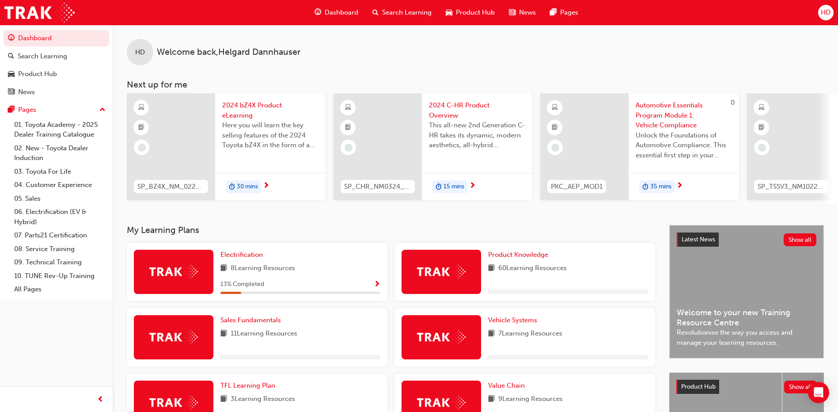
scroll to position [132, 0]
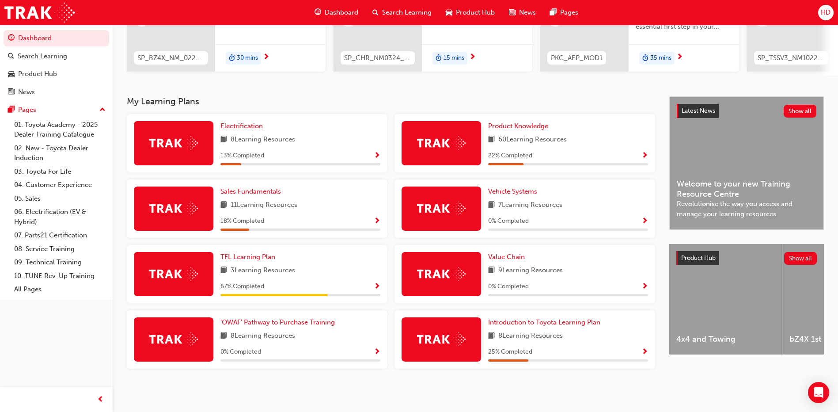
click at [645, 154] on span "Show Progress" at bounding box center [644, 156] width 7 height 8
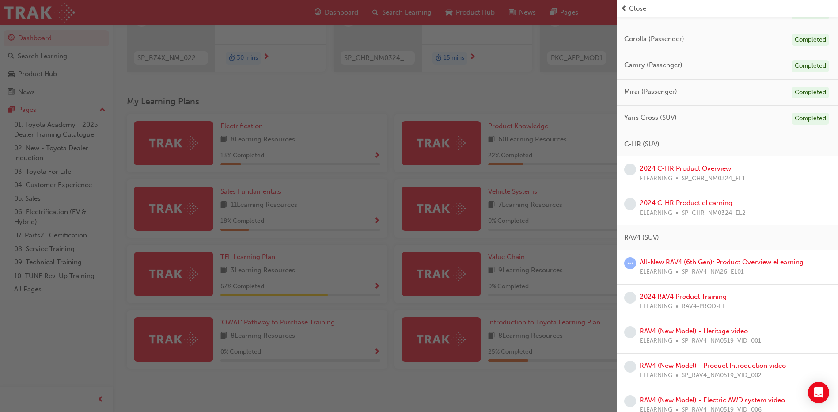
scroll to position [132, 0]
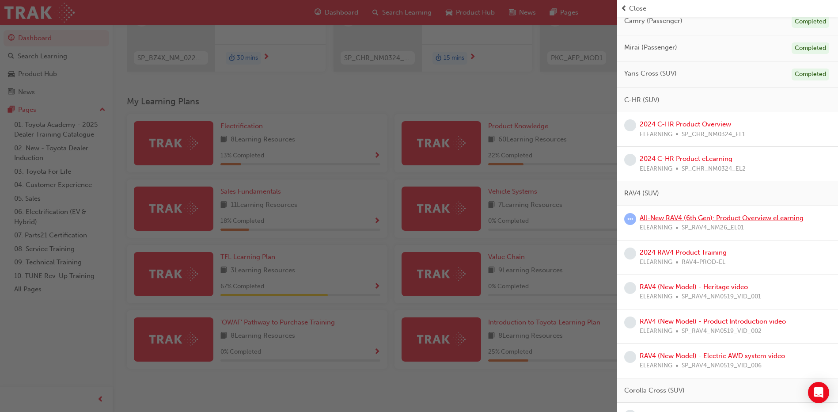
click at [676, 218] on link "All-New RAV4 (6th Gen): Product Overview eLearning" at bounding box center [721, 218] width 164 height 8
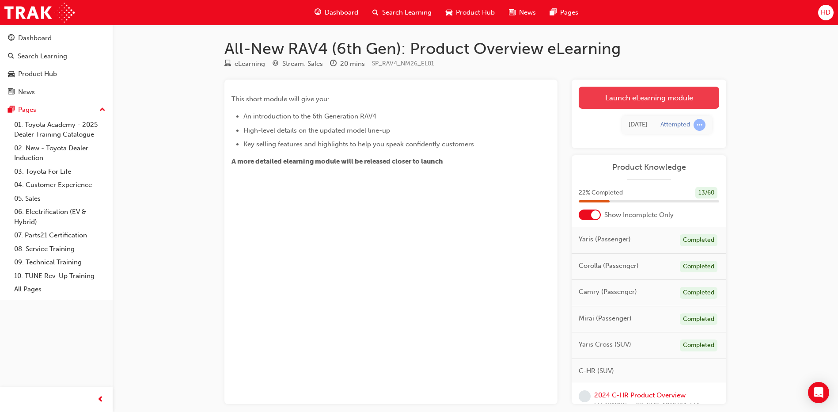
click at [655, 99] on link "Launch eLearning module" at bounding box center [649, 98] width 140 height 22
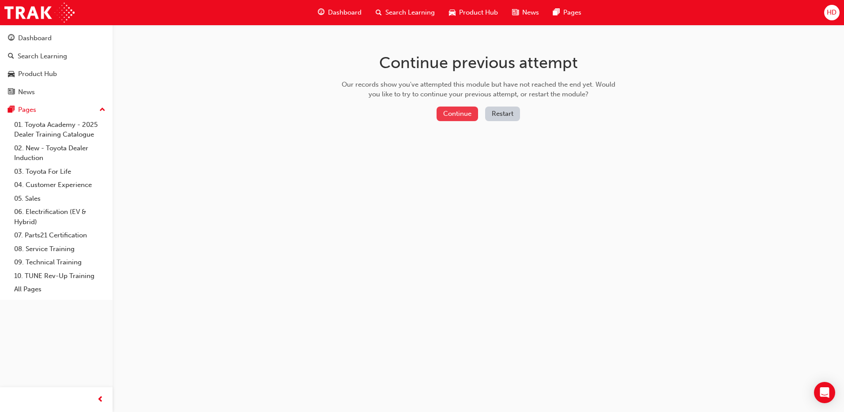
click at [453, 113] on button "Continue" at bounding box center [458, 113] width 42 height 15
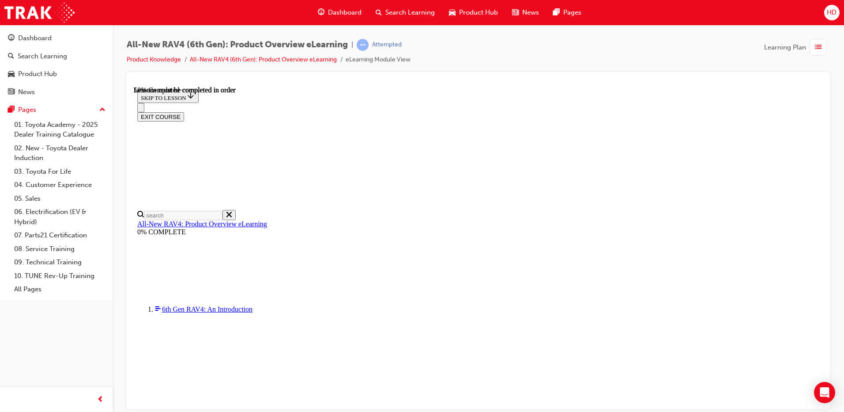
scroll to position [897, 0]
